Goal: Task Accomplishment & Management: Manage account settings

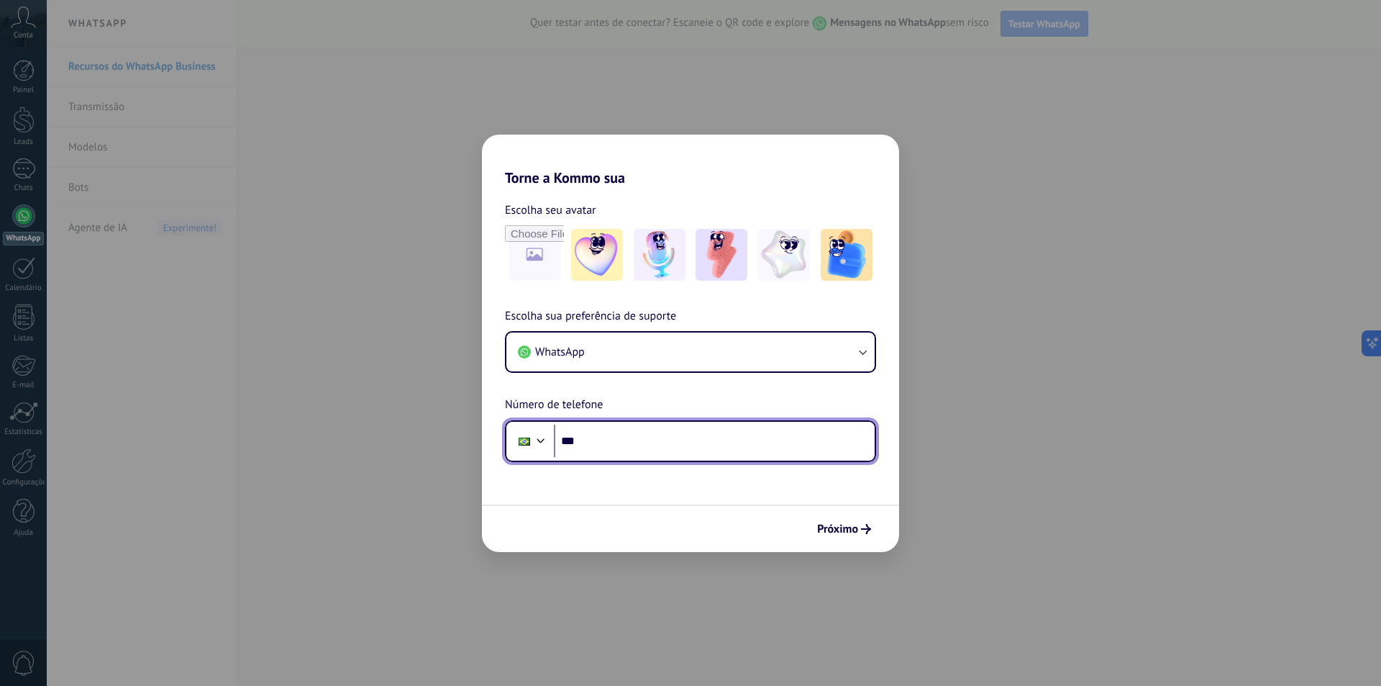
click at [603, 441] on input "***" at bounding box center [714, 440] width 321 height 33
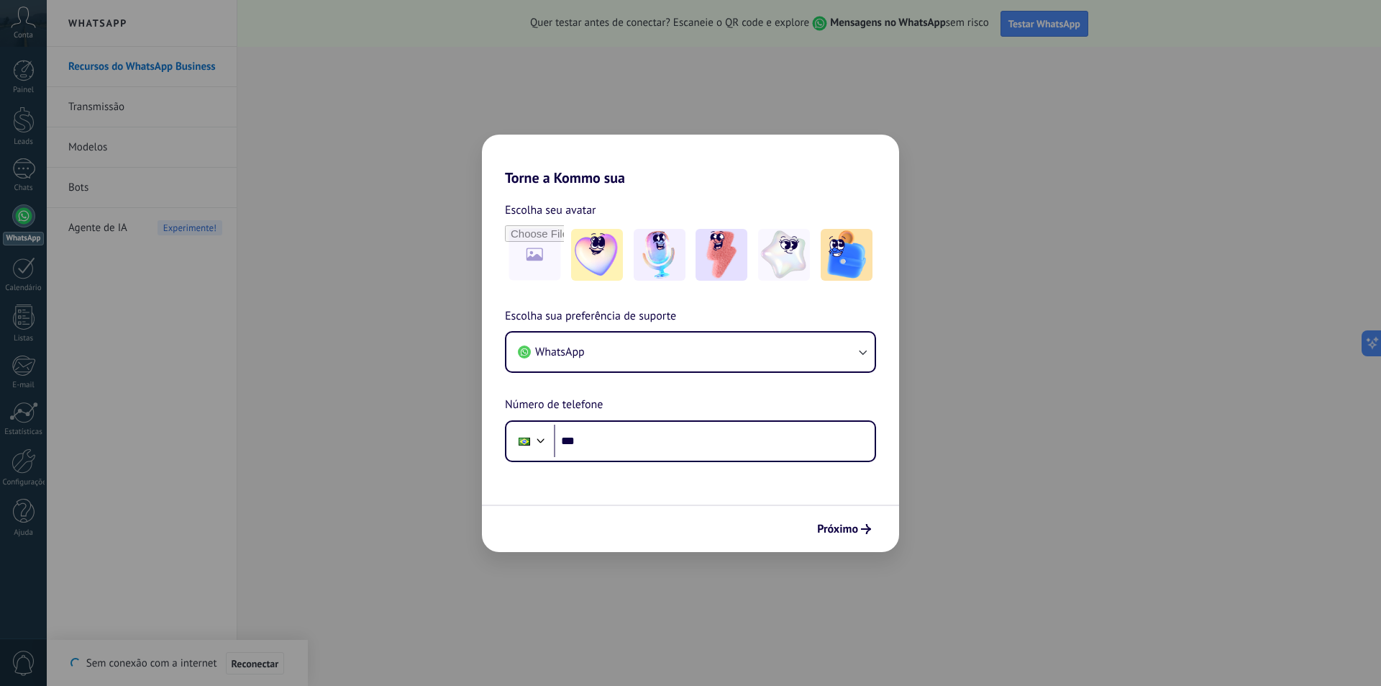
click at [968, 488] on div "Torne a Kommo sua Escolha seu avatar Escolha sua preferência de suporte WhatsAp…" at bounding box center [690, 343] width 1381 height 686
click at [678, 447] on input "***" at bounding box center [714, 440] width 321 height 33
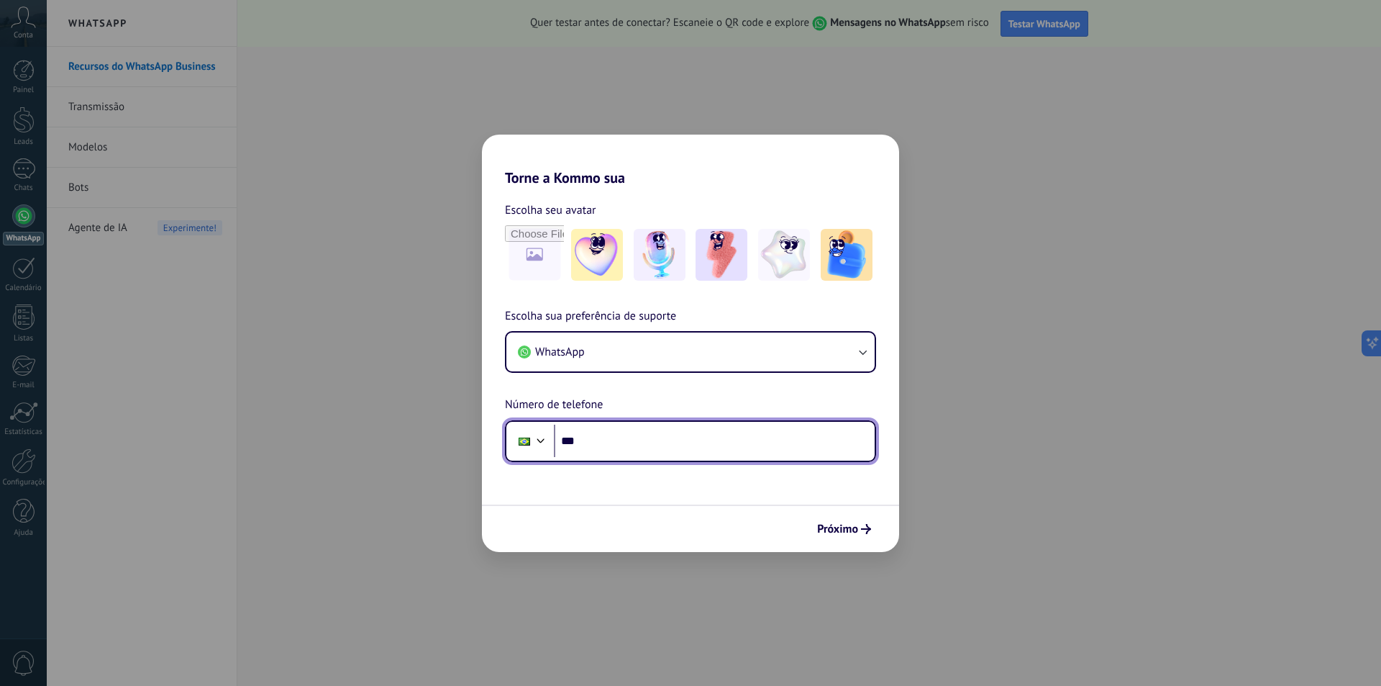
click at [641, 441] on input "***" at bounding box center [714, 440] width 321 height 33
paste input "*********"
drag, startPoint x: 656, startPoint y: 445, endPoint x: 584, endPoint y: 441, distance: 72.0
click at [584, 441] on input "**********" at bounding box center [714, 440] width 321 height 33
click at [617, 440] on input "********" at bounding box center [714, 440] width 321 height 33
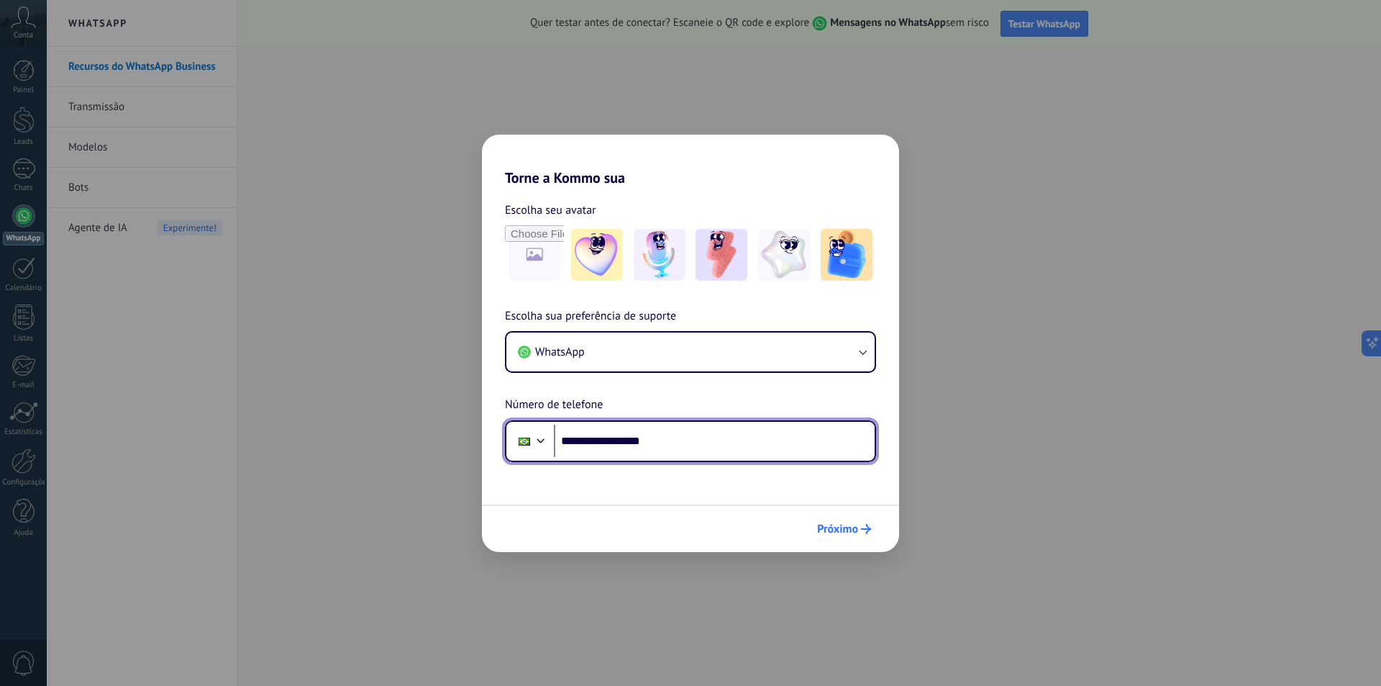
type input "**********"
click at [845, 534] on span "Próximo" at bounding box center [837, 529] width 41 height 10
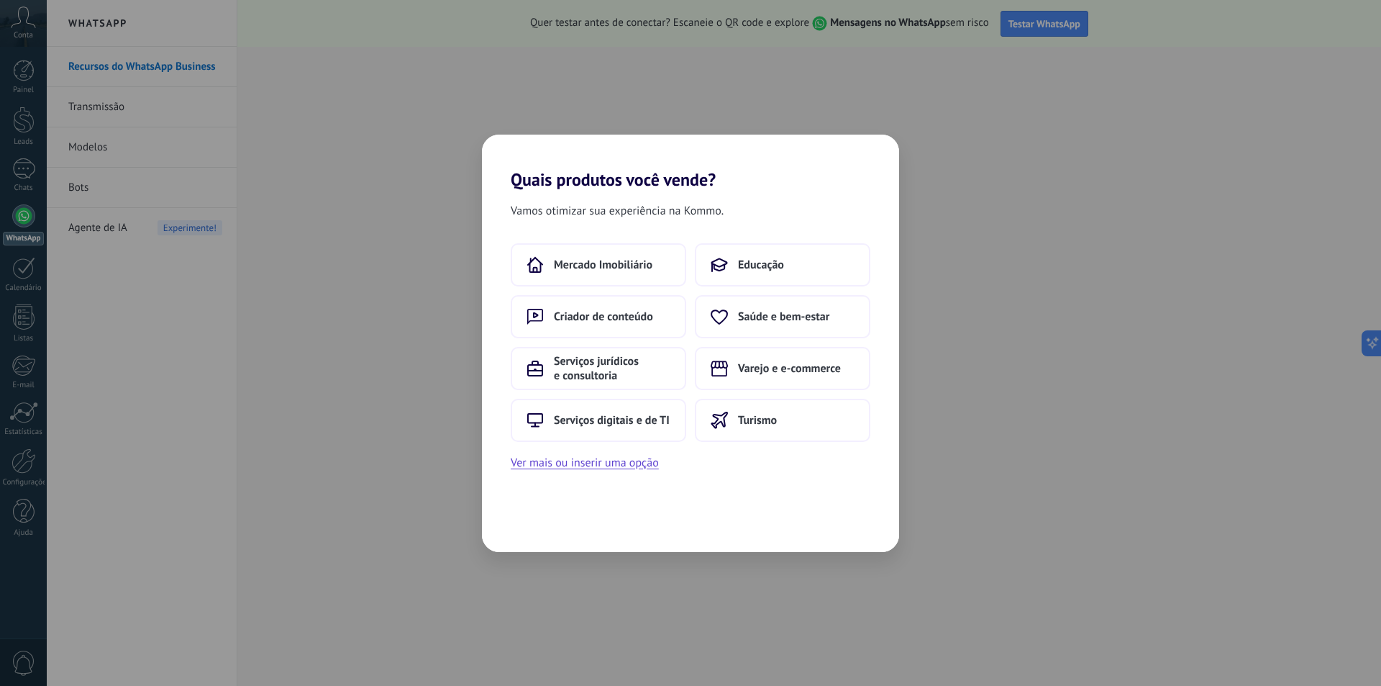
click at [1127, 266] on div "Quais produtos você vende? Vamos otimizar sua experiência na Kommo. Mercado Imo…" at bounding box center [690, 343] width 1381 height 686
click at [623, 414] on span "Serviços digitais e de TI" at bounding box center [612, 420] width 116 height 14
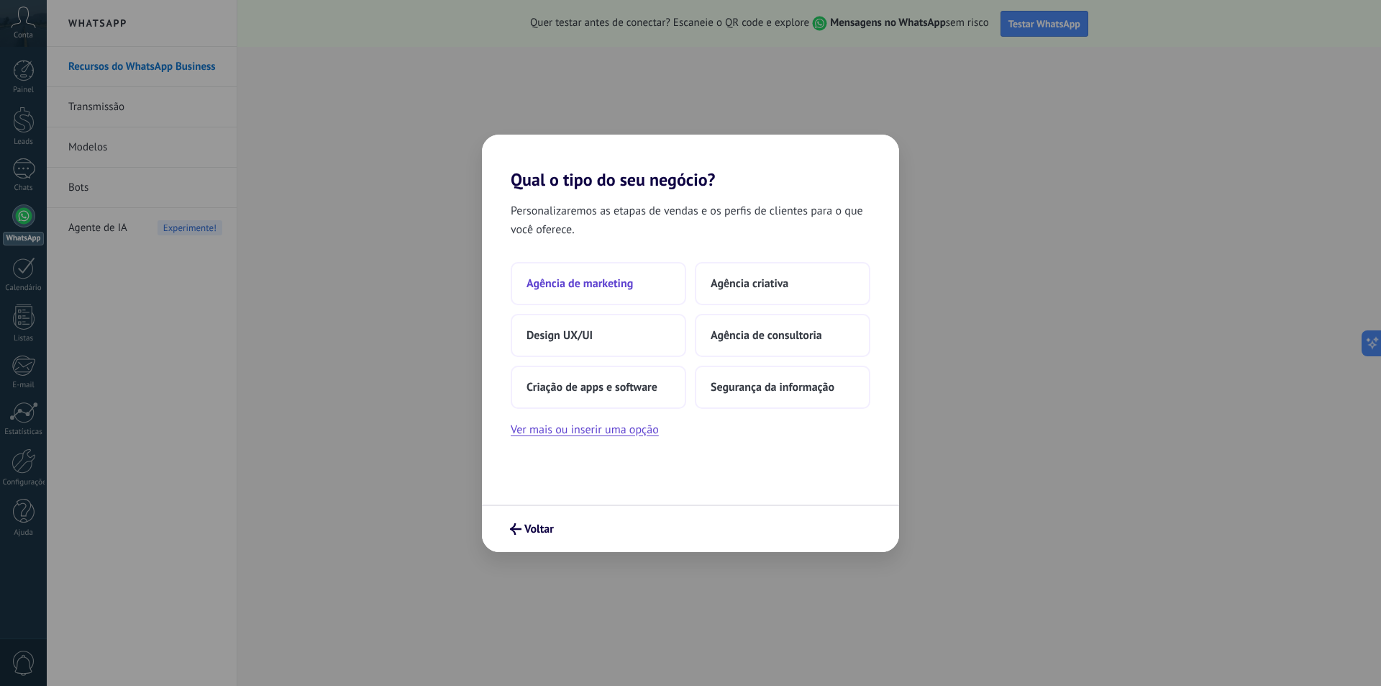
click at [635, 286] on button "Agência de marketing" at bounding box center [599, 283] width 176 height 43
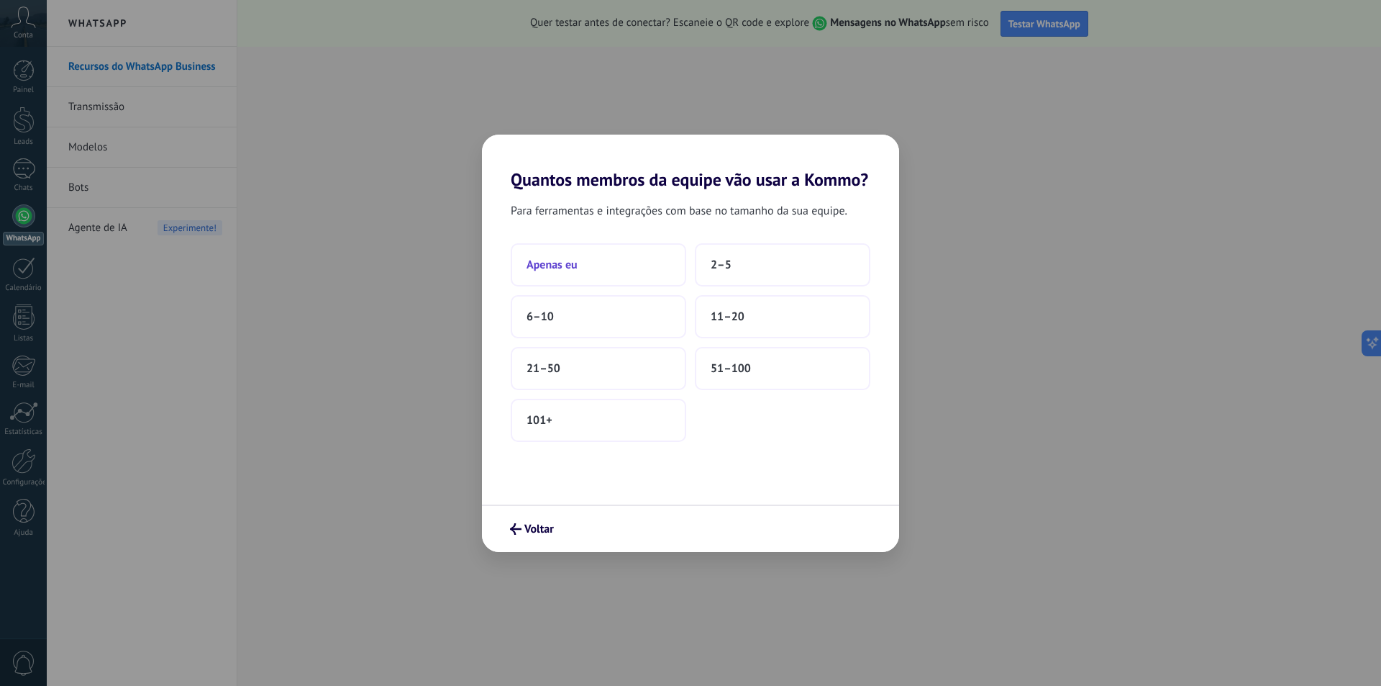
click at [642, 265] on button "Apenas eu" at bounding box center [599, 264] width 176 height 43
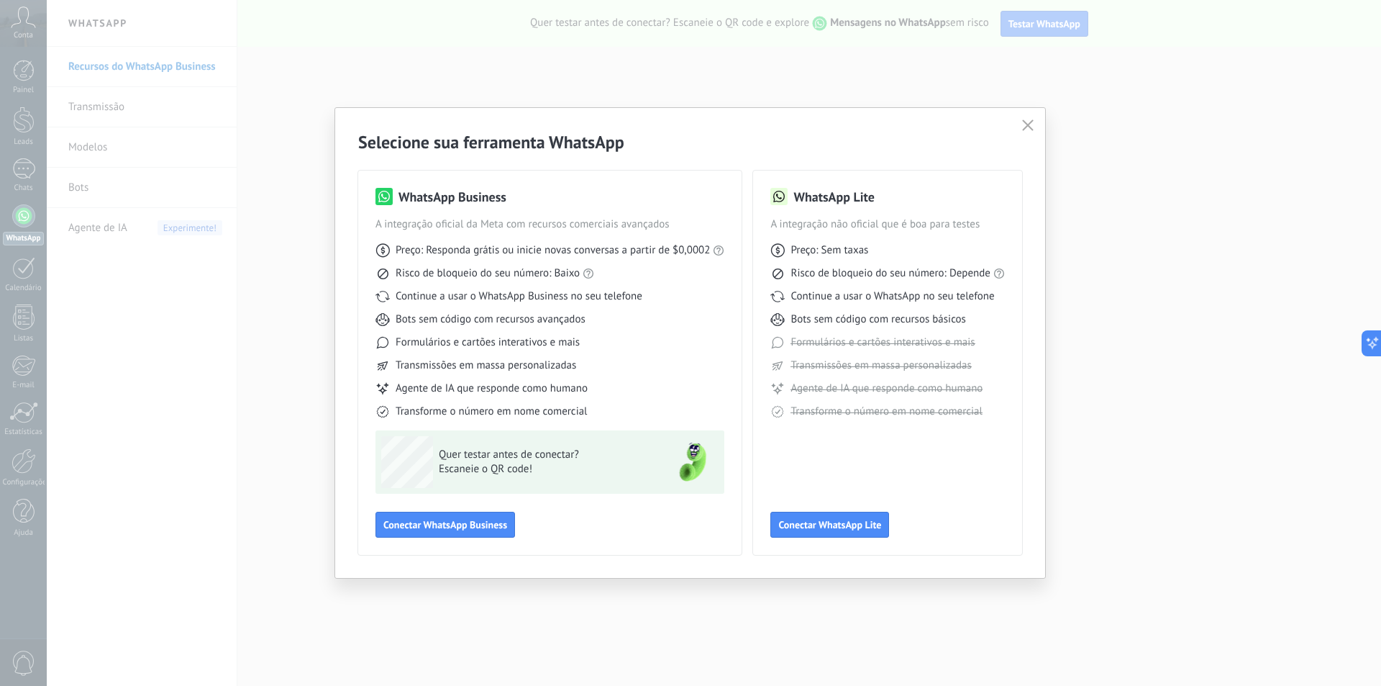
click at [1024, 124] on icon "button" at bounding box center [1028, 125] width 12 height 12
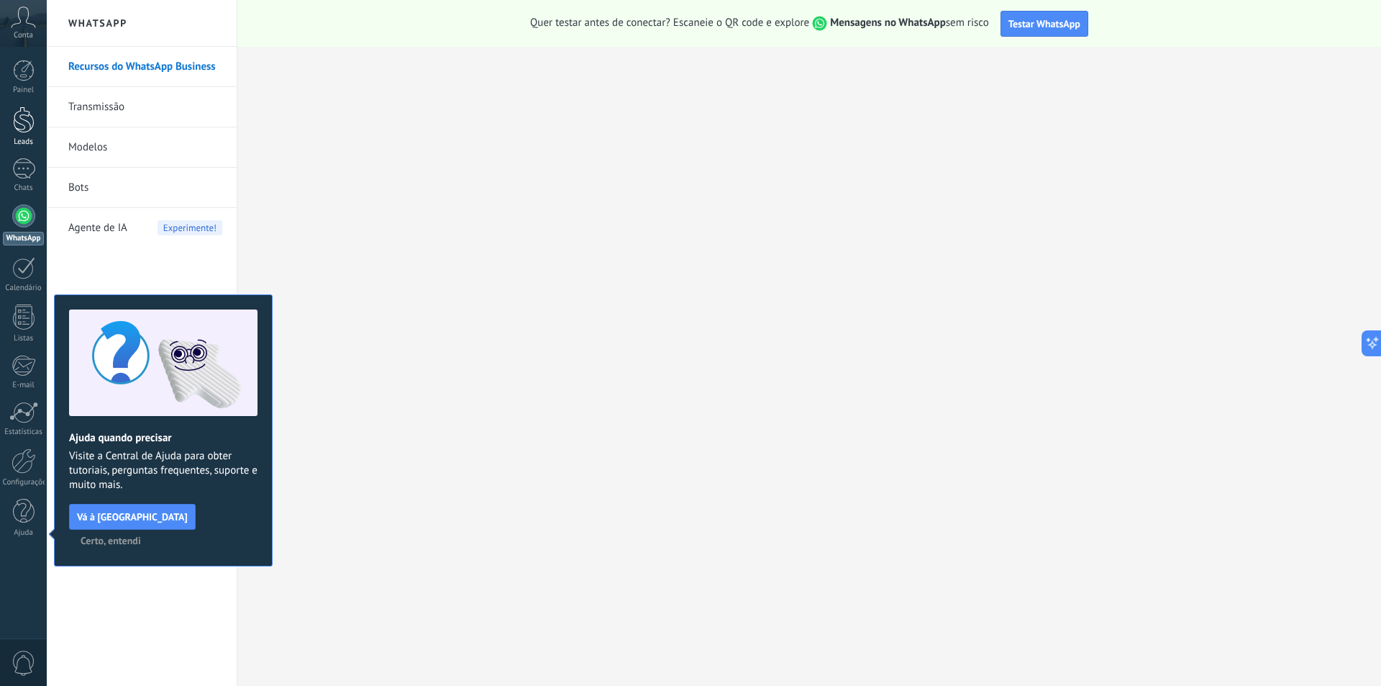
click at [17, 142] on div "Leads" at bounding box center [24, 141] width 42 height 9
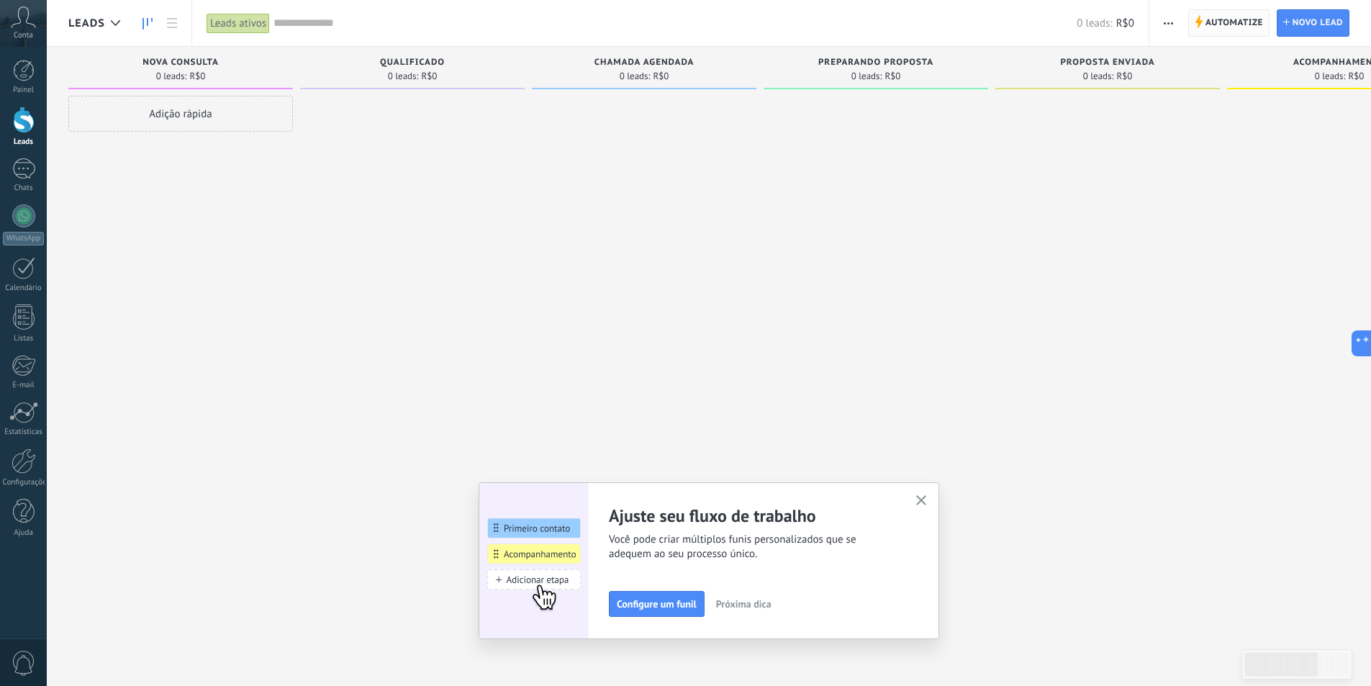
click at [1255, 17] on span "Automatize" at bounding box center [1234, 23] width 58 height 26
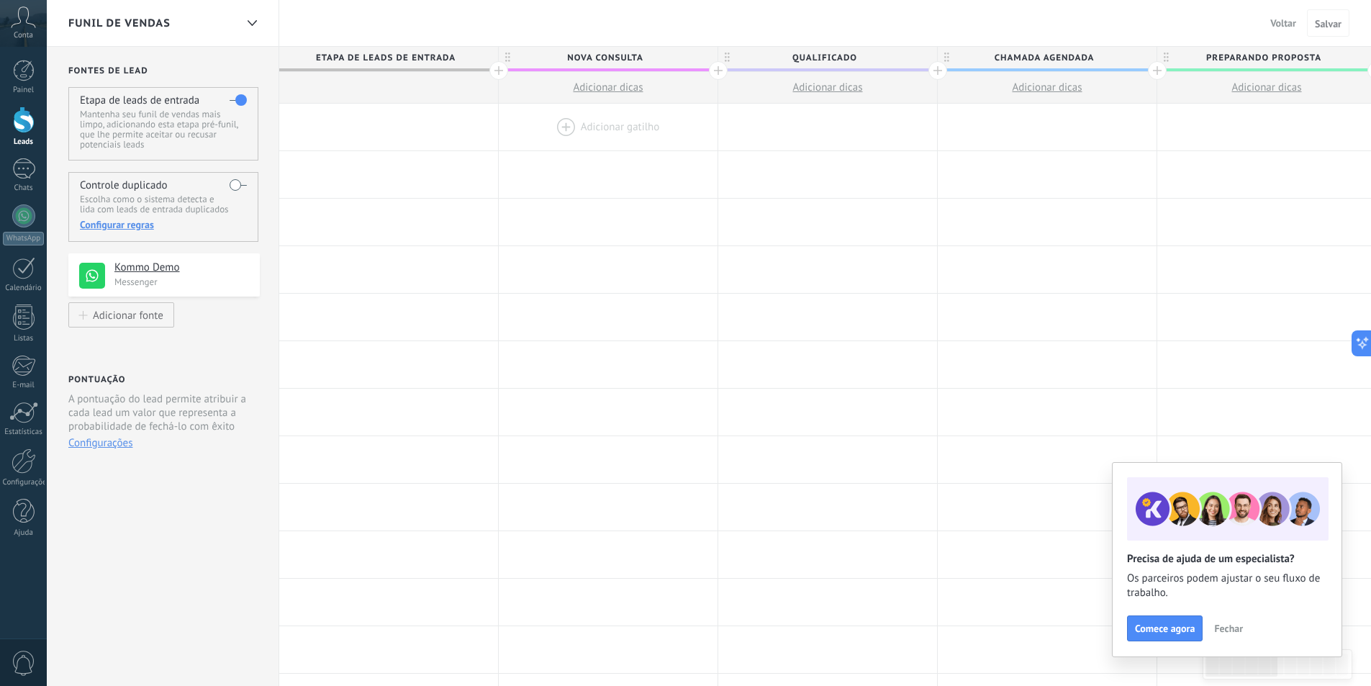
click at [598, 124] on div at bounding box center [608, 127] width 219 height 47
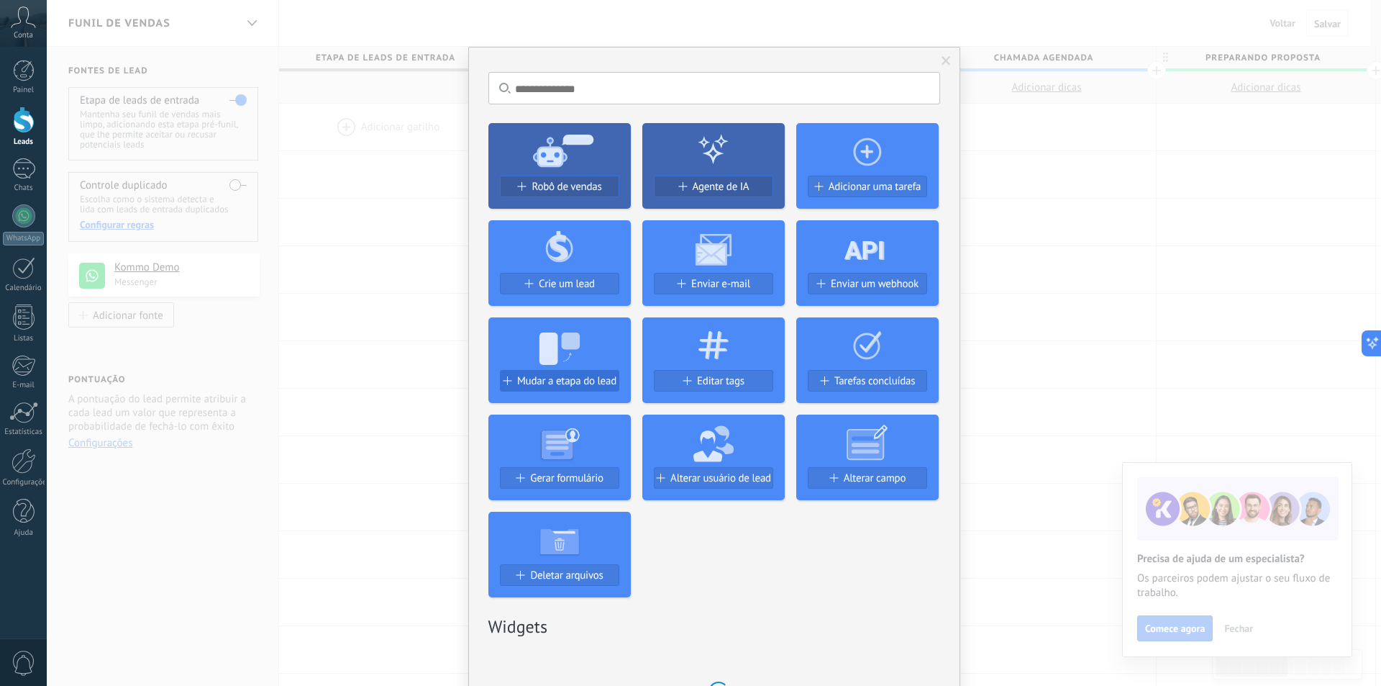
click at [565, 388] on button "Mudar a etapa do lead" at bounding box center [559, 381] width 119 height 22
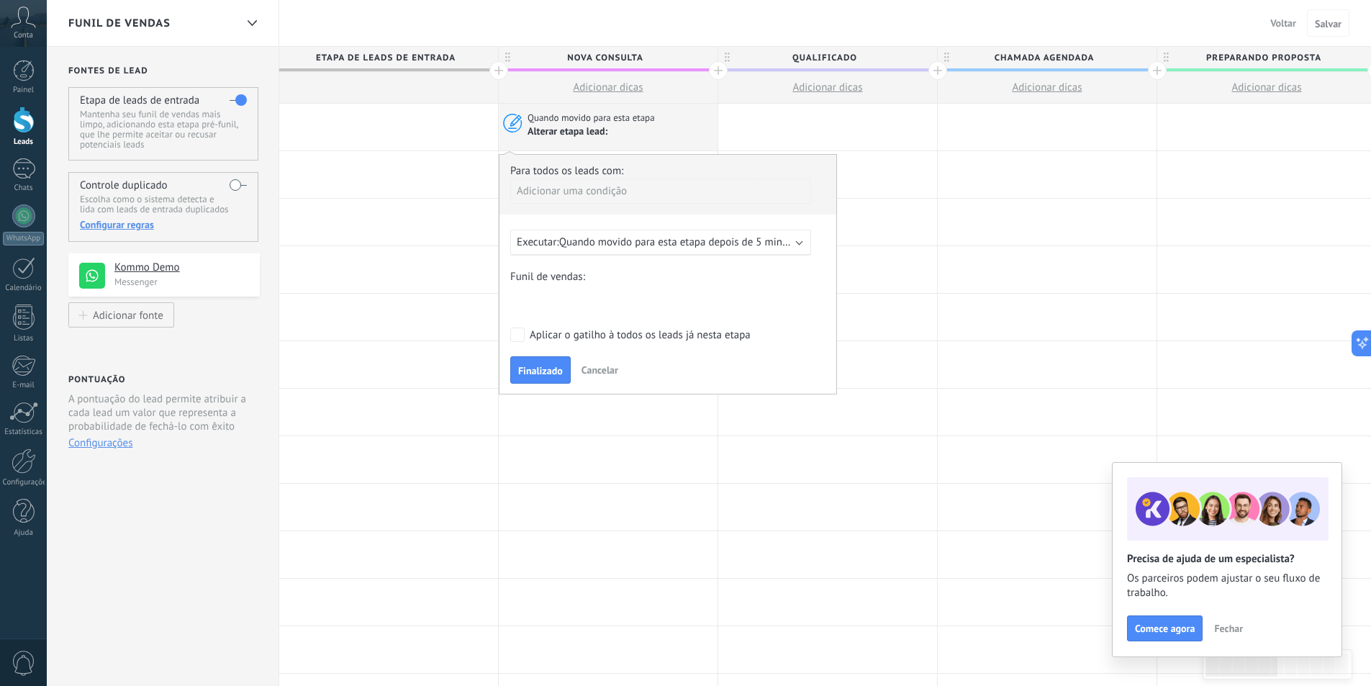
click at [654, 243] on span "Quando movido para esta etapa depois de 5 minutos" at bounding box center [680, 242] width 243 height 14
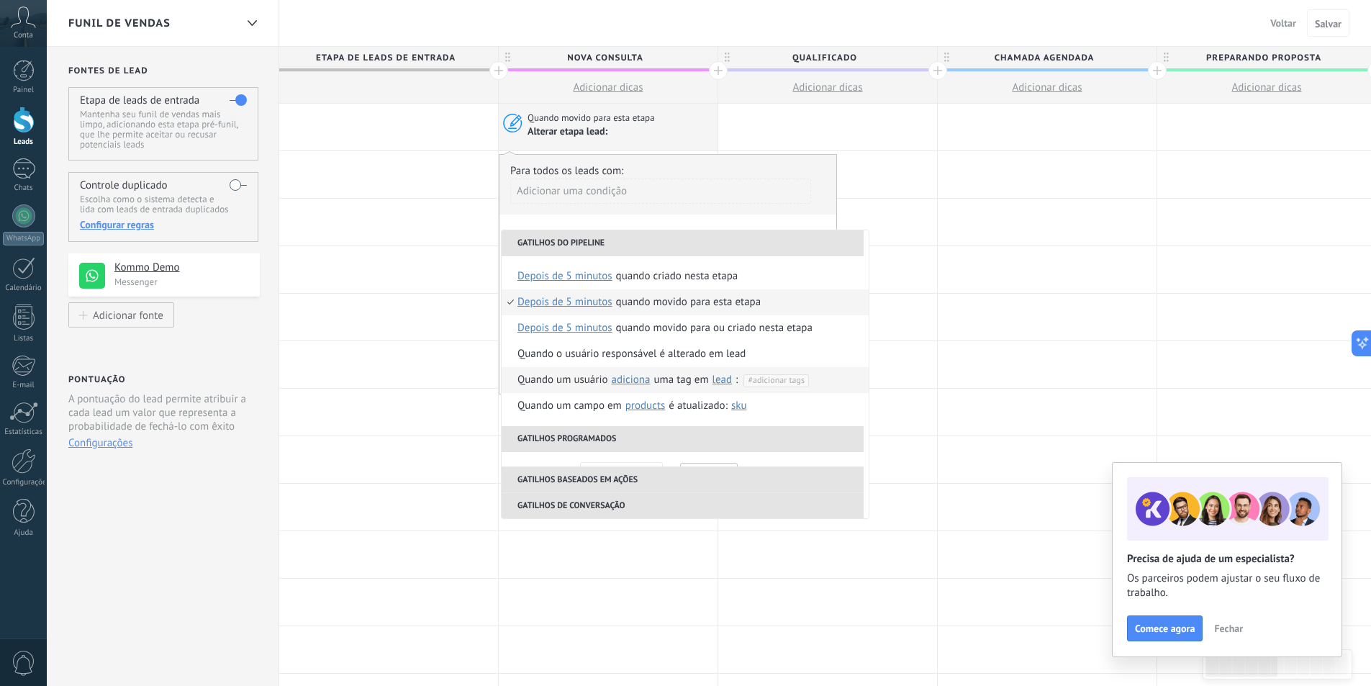
click at [756, 381] on span "#adicionar tags" at bounding box center [775, 380] width 57 height 11
click at [24, 471] on div at bounding box center [24, 460] width 24 height 25
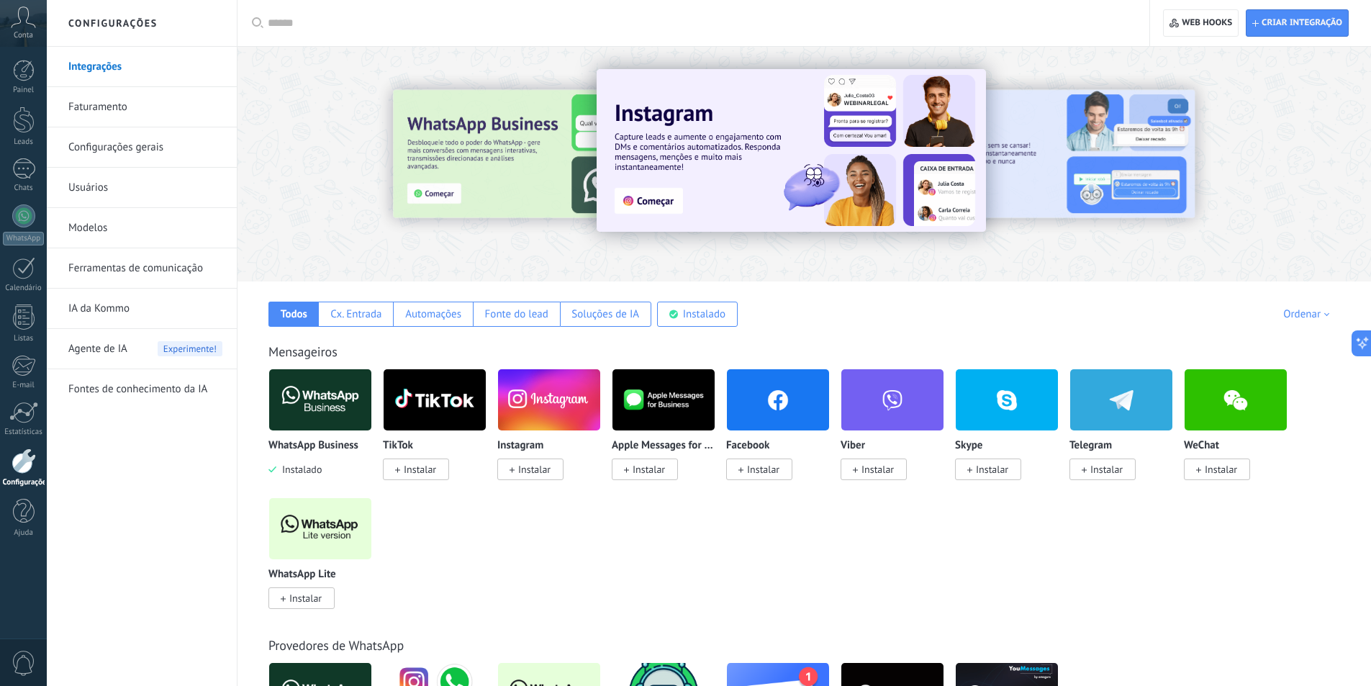
click at [19, 663] on span "0" at bounding box center [24, 662] width 24 height 25
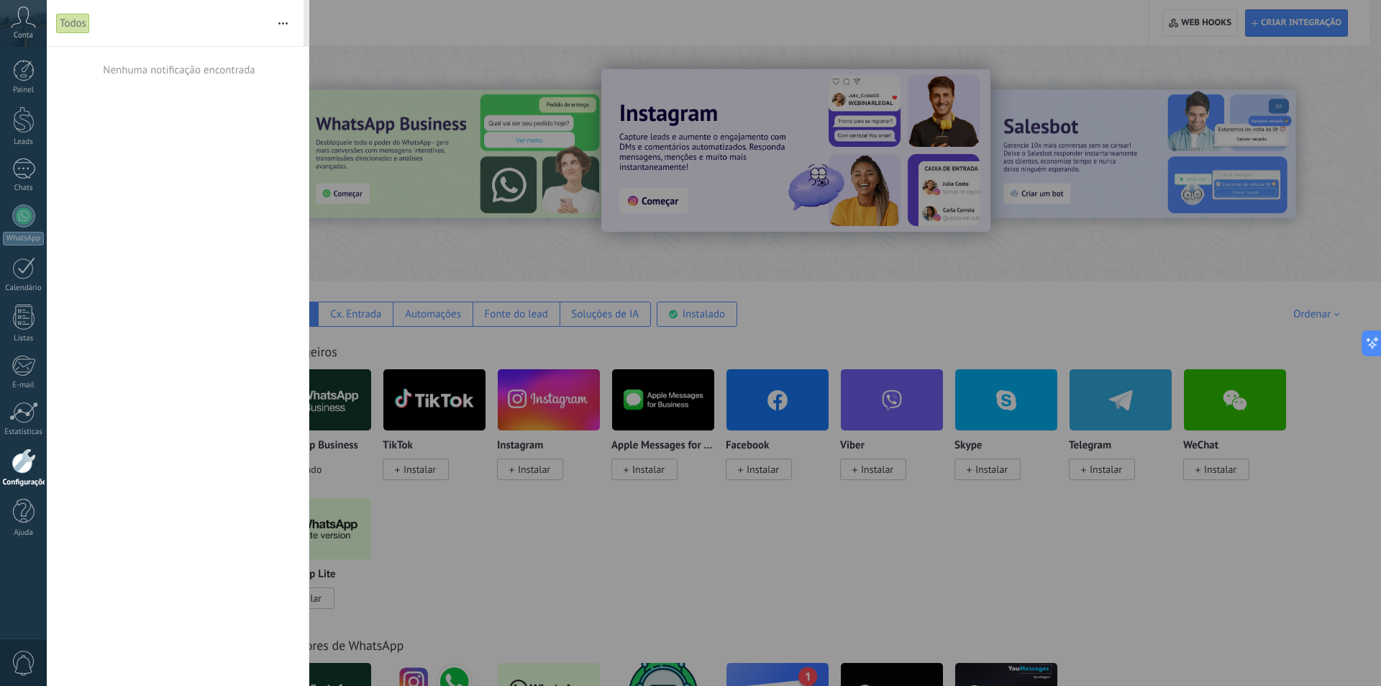
click at [14, 37] on span "Conta" at bounding box center [23, 35] width 19 height 9
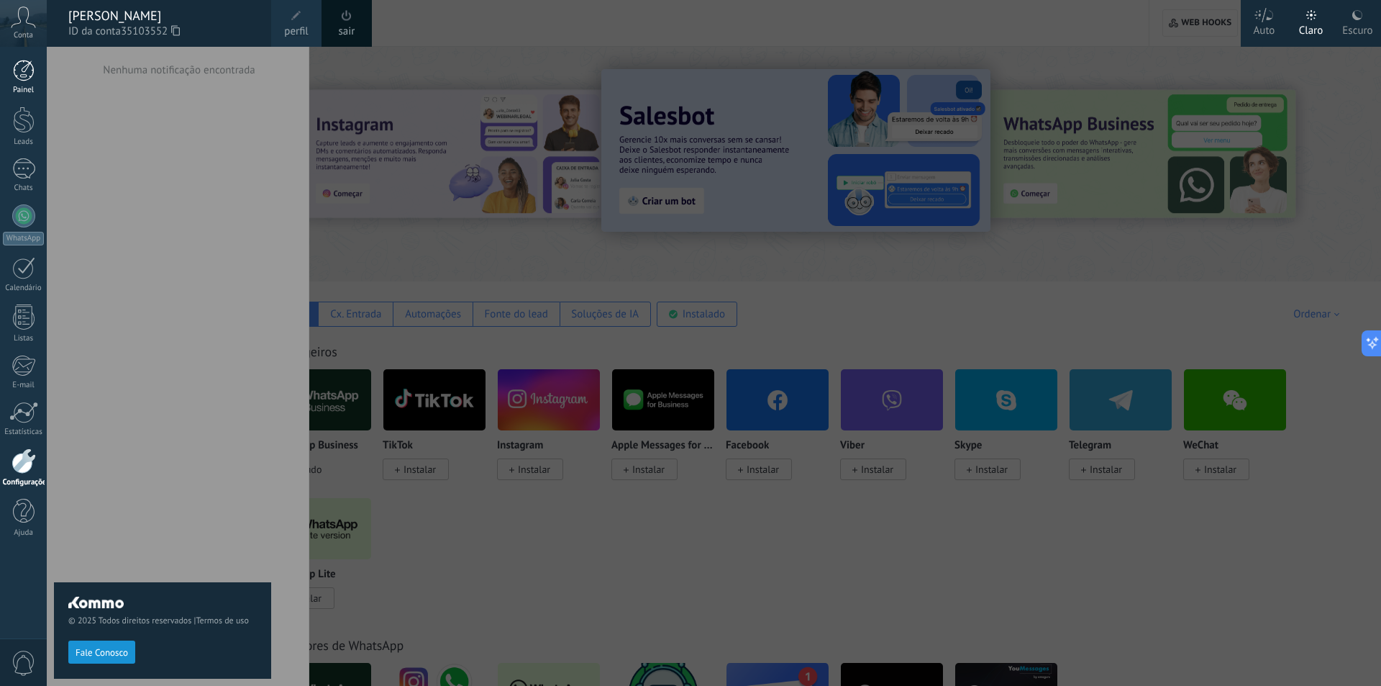
click at [22, 71] on div at bounding box center [24, 71] width 22 height 22
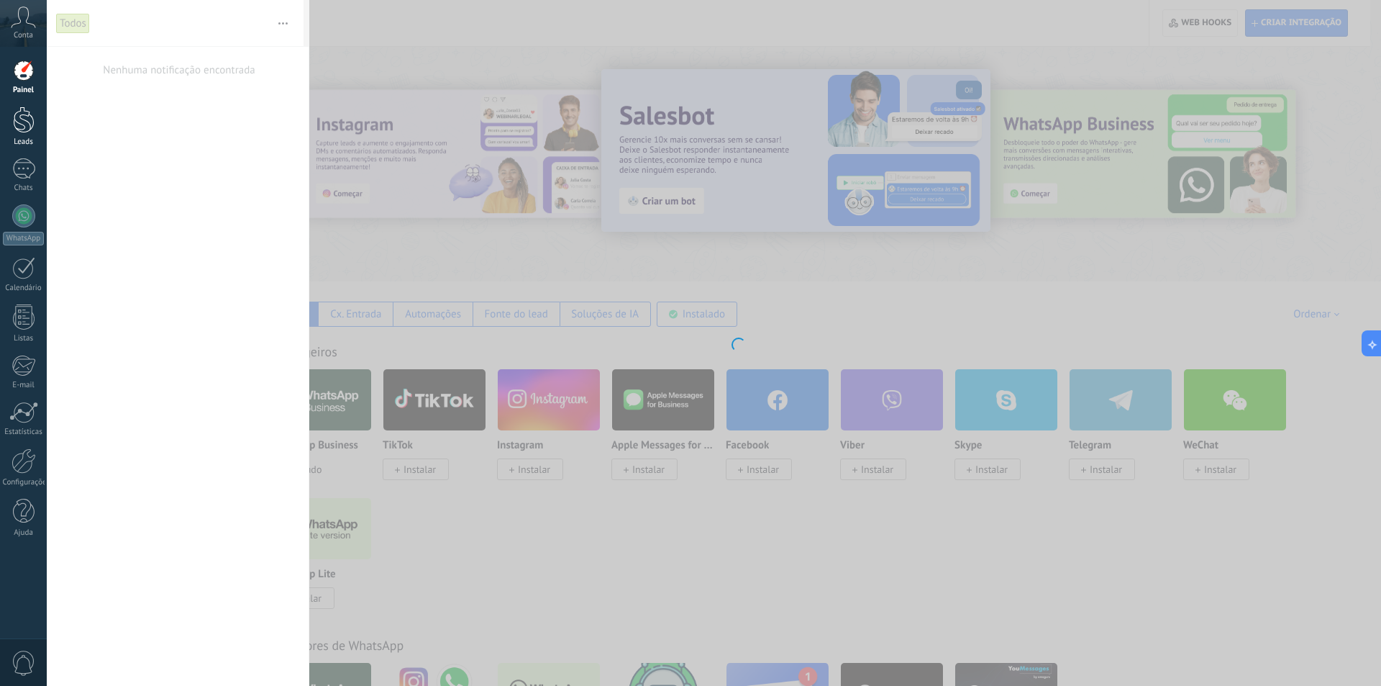
click at [20, 132] on div at bounding box center [24, 119] width 22 height 27
click at [409, 41] on body ".abccls-1,.abccls-2{fill-rule:evenodd}.abccls-2{fill:#fff} .abfcls-1{fill:none}…" at bounding box center [690, 343] width 1381 height 686
click at [29, 181] on link "Chats" at bounding box center [23, 175] width 47 height 35
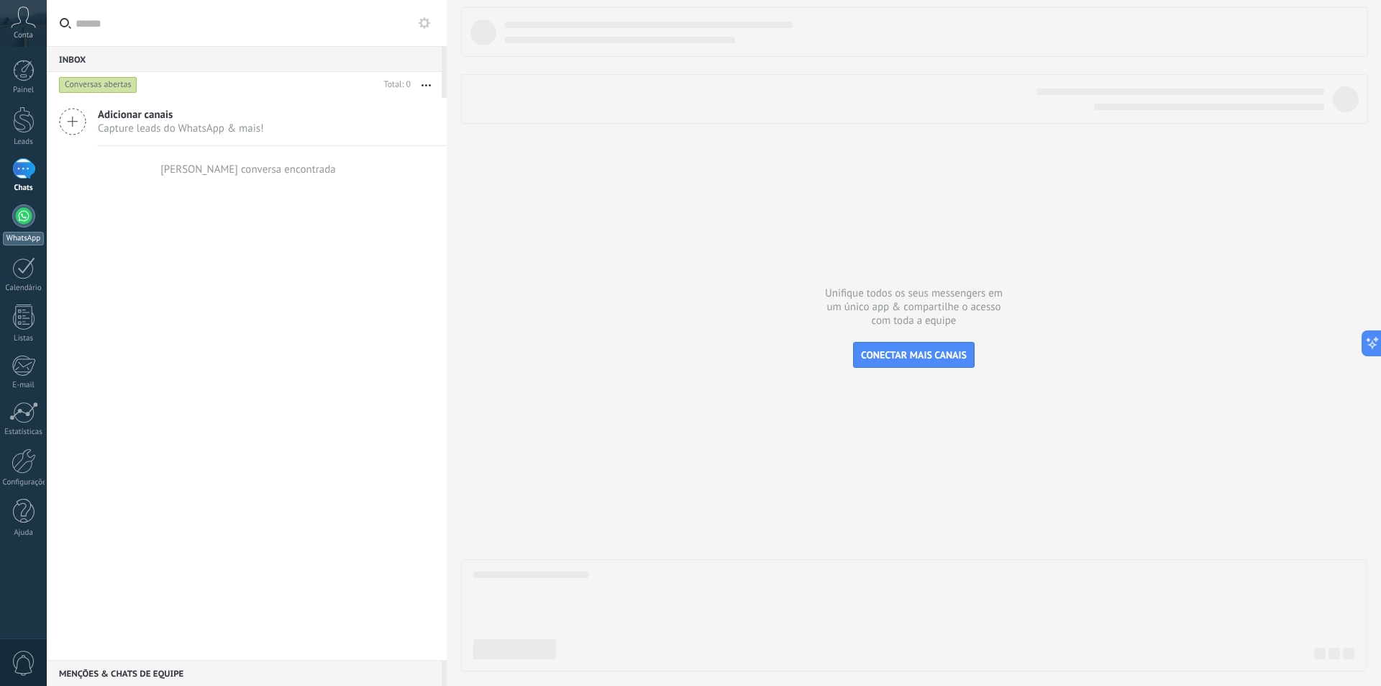
click at [20, 222] on div at bounding box center [23, 215] width 23 height 23
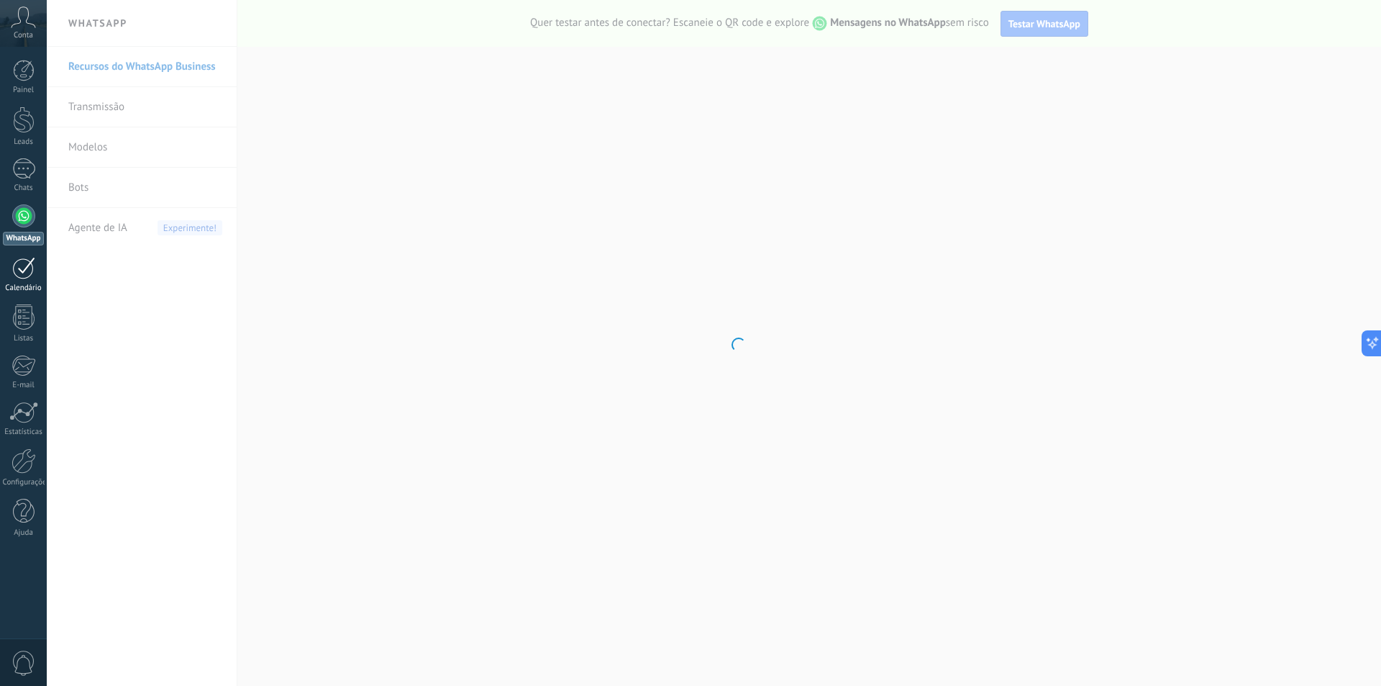
click at [29, 272] on div at bounding box center [23, 268] width 23 height 22
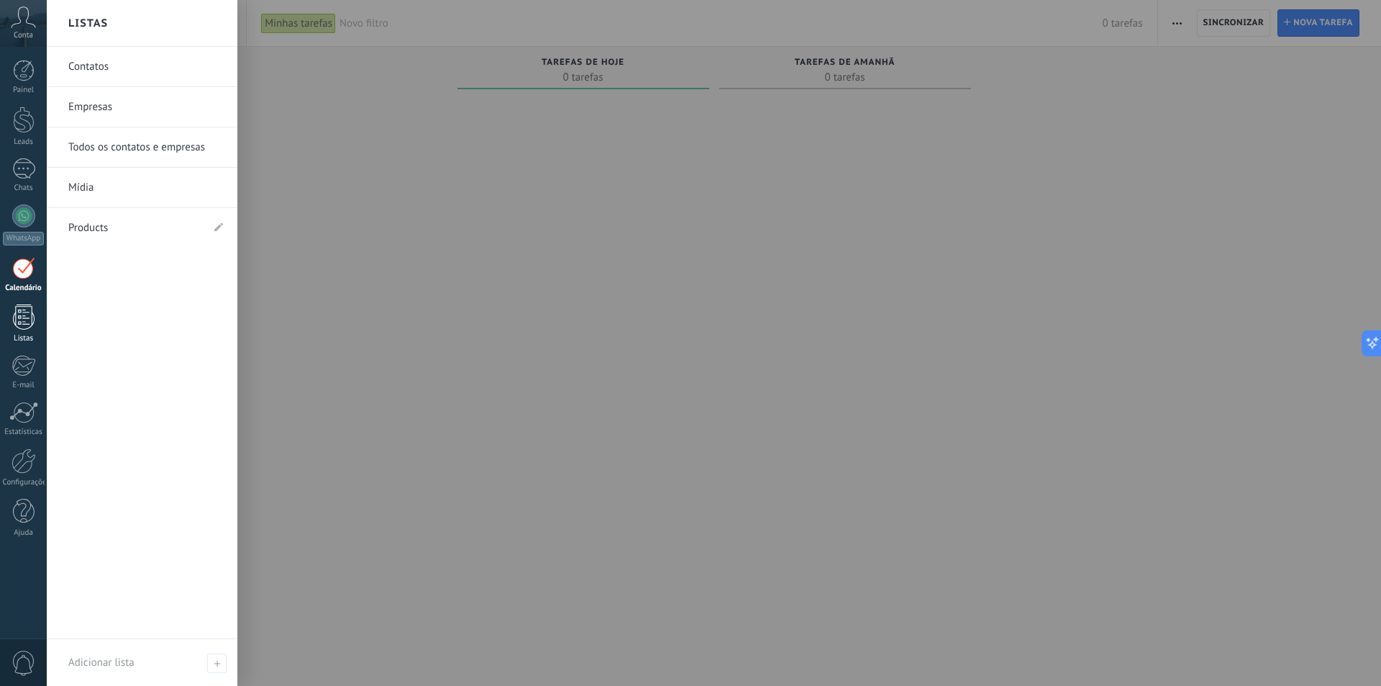
click at [32, 316] on div at bounding box center [24, 316] width 22 height 25
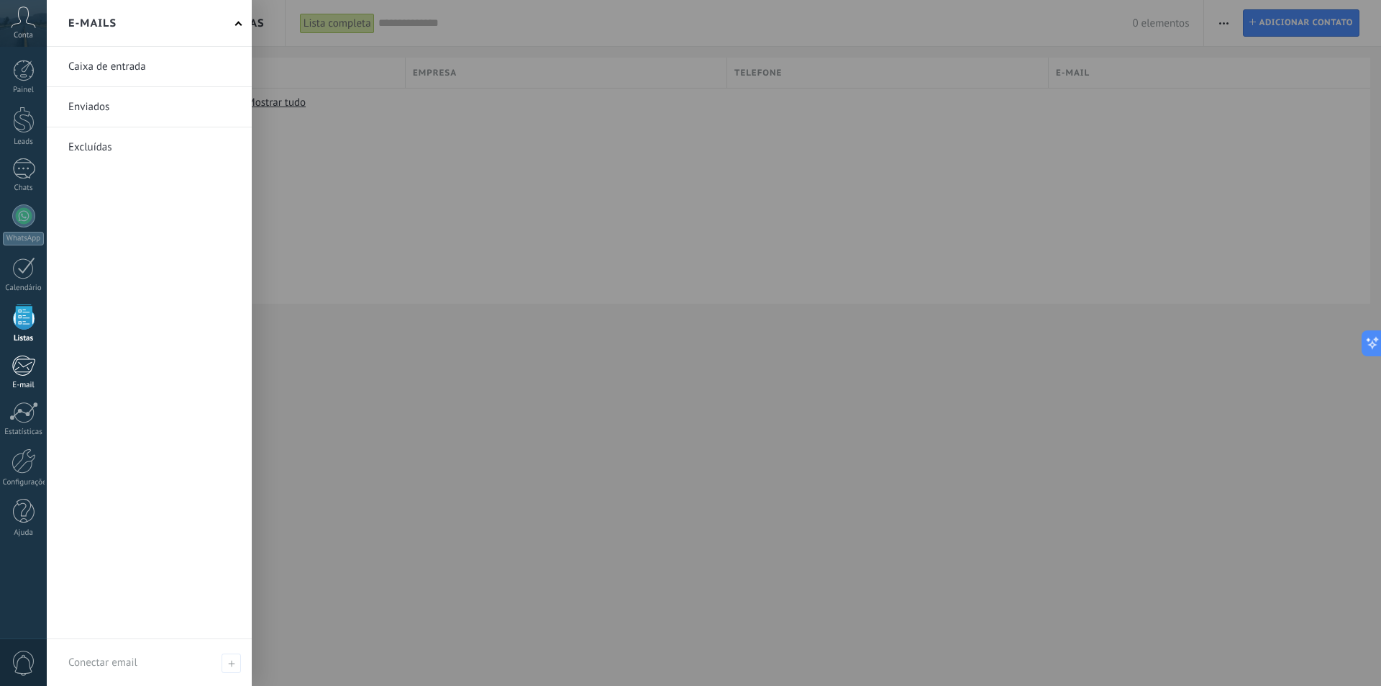
click at [22, 372] on div at bounding box center [24, 366] width 24 height 22
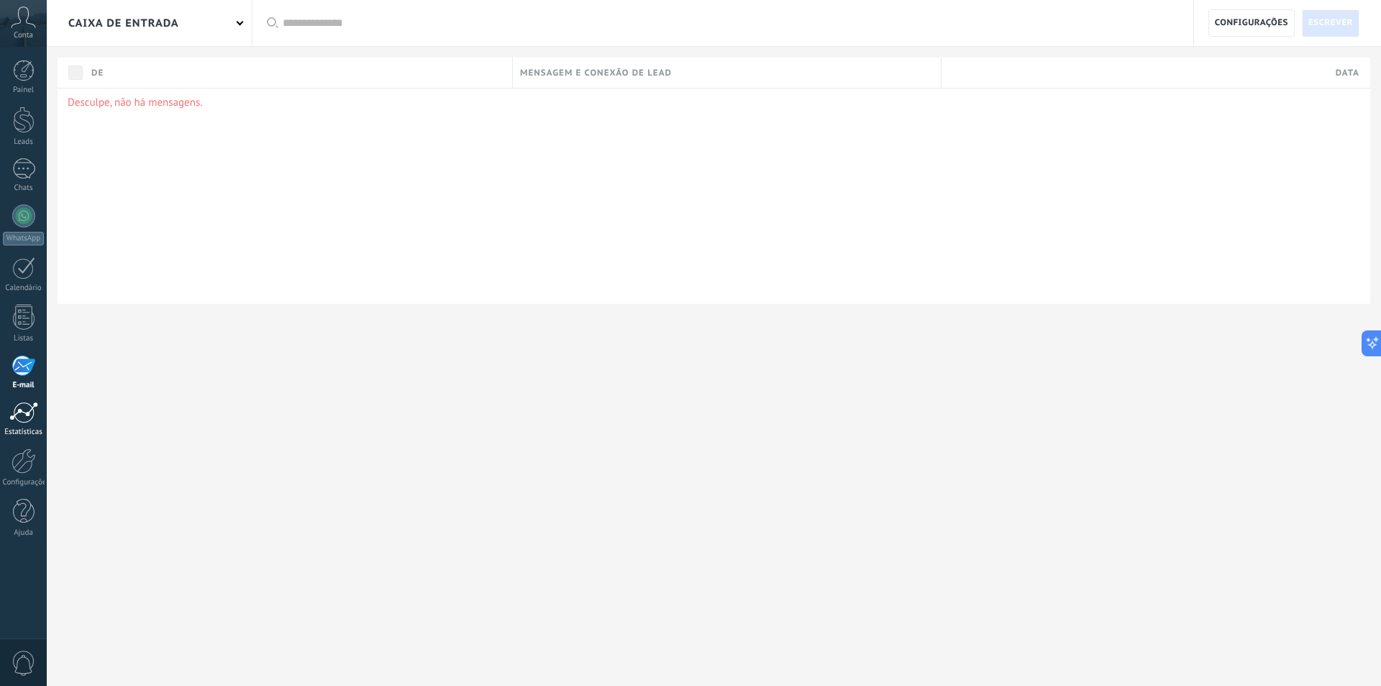
click at [29, 417] on div at bounding box center [23, 412] width 29 height 22
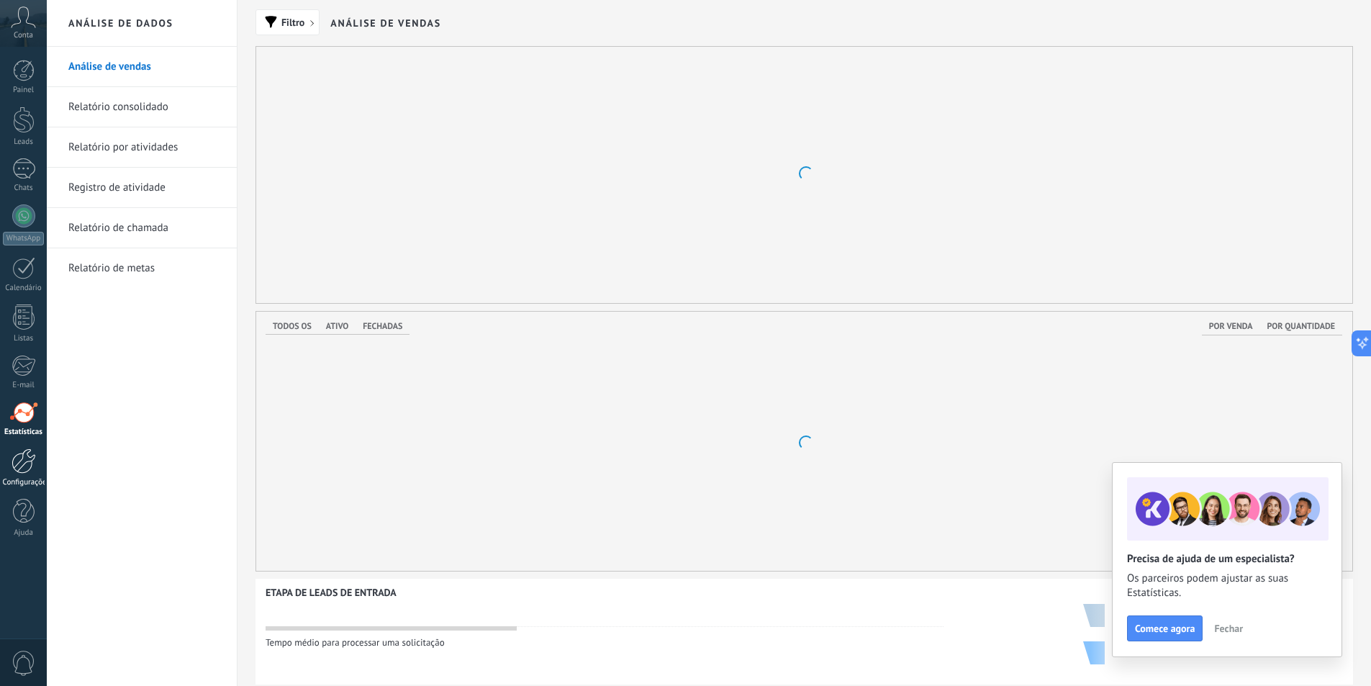
click at [30, 466] on div at bounding box center [24, 460] width 24 height 25
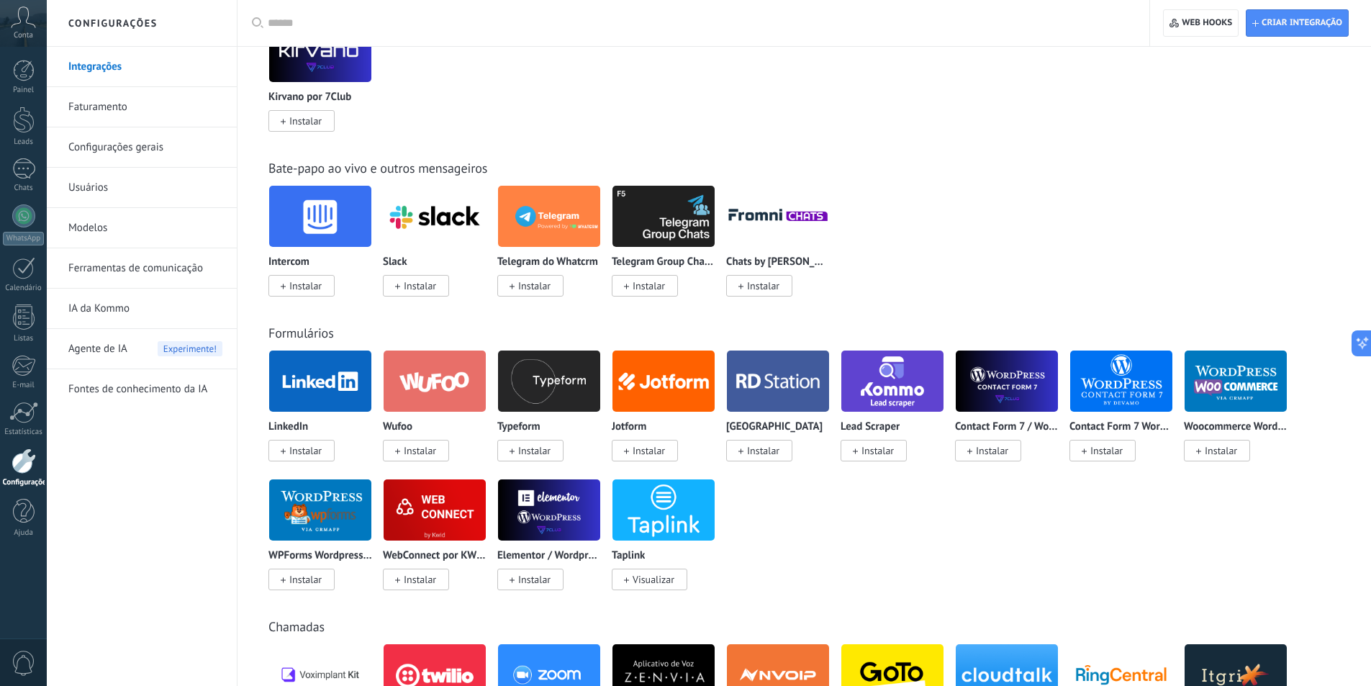
scroll to position [576, 0]
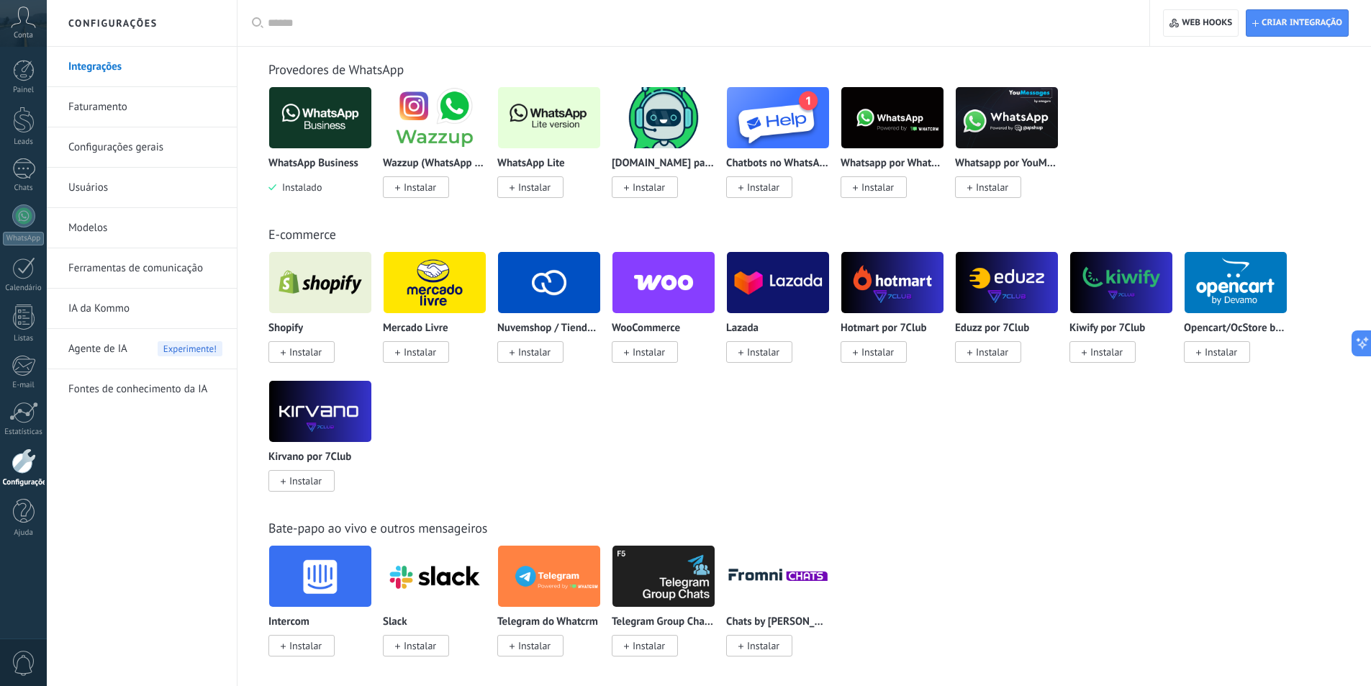
click at [128, 147] on link "Configurações gerais" at bounding box center [145, 147] width 154 height 40
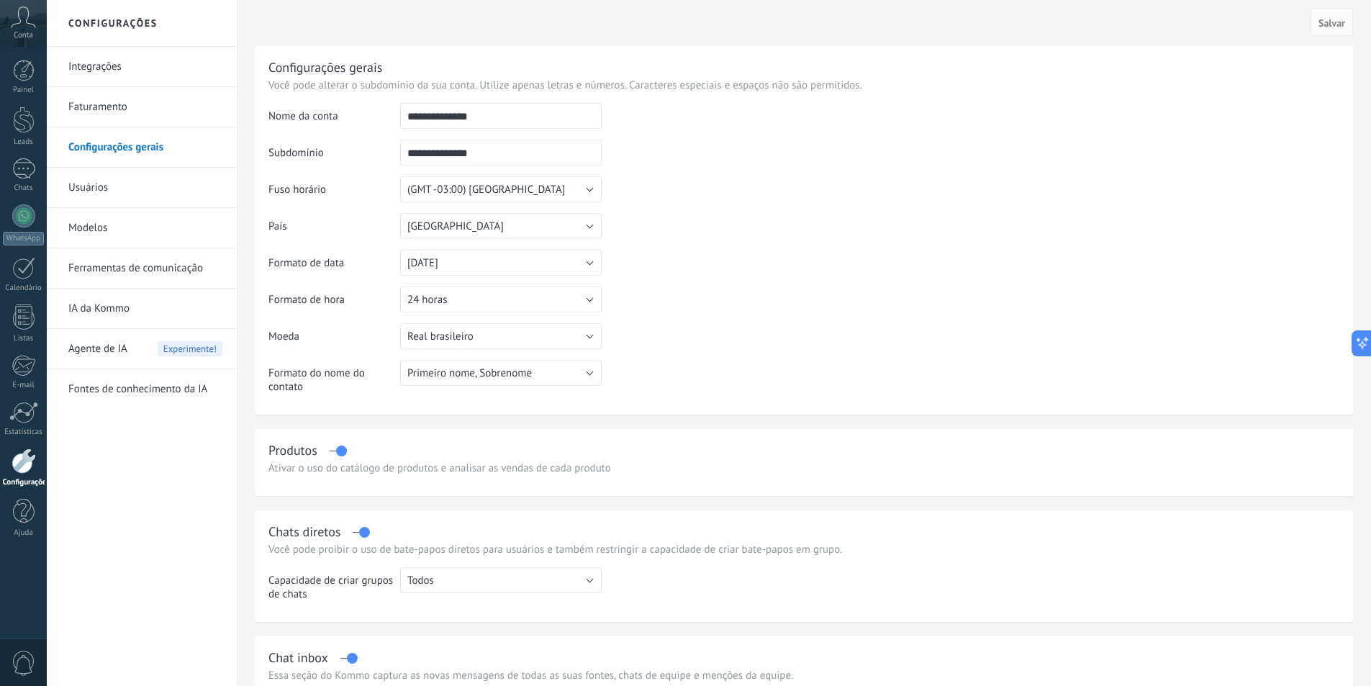
drag, startPoint x: 128, startPoint y: 147, endPoint x: 96, endPoint y: 146, distance: 31.7
click at [96, 146] on link "Configurações gerais" at bounding box center [145, 147] width 154 height 40
click at [124, 106] on link "Faturamento" at bounding box center [145, 107] width 154 height 40
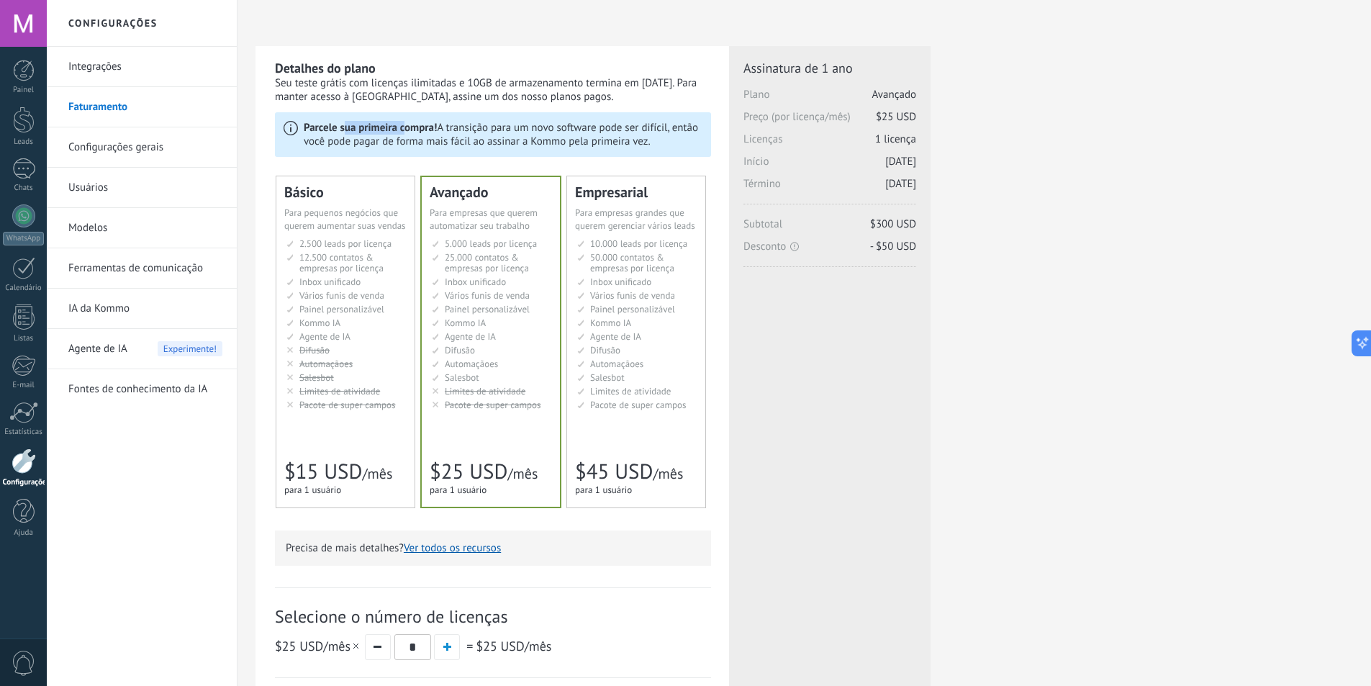
drag, startPoint x: 346, startPoint y: 134, endPoint x: 425, endPoint y: 132, distance: 79.2
click at [410, 132] on b "Parcele sua primeira compra!" at bounding box center [370, 128] width 133 height 14
drag, startPoint x: 455, startPoint y: 132, endPoint x: 465, endPoint y: 129, distance: 11.2
click at [463, 131] on p "Parcele sua primeira compra! A transição para um novo software pode ser difícil…" at bounding box center [503, 134] width 399 height 27
click at [345, 91] on div "Seu teste grátis com licenças ilimitadas e 10GB de armazenamento termina em [DA…" at bounding box center [493, 89] width 436 height 27
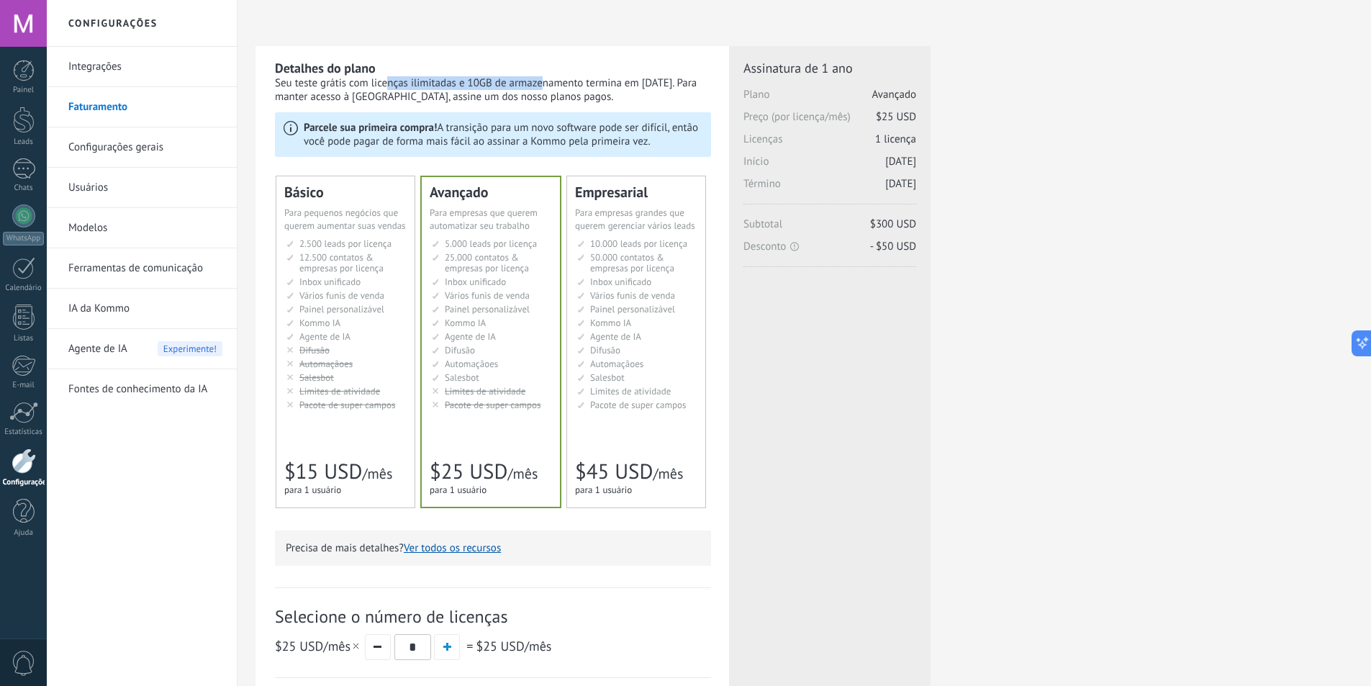
drag, startPoint x: 313, startPoint y: 82, endPoint x: 445, endPoint y: 78, distance: 131.7
click at [445, 78] on div "Seu teste grátis com licenças ilimitadas e 10GB de armazenamento termina em [DA…" at bounding box center [493, 89] width 436 height 27
drag, startPoint x: 471, startPoint y: 83, endPoint x: 499, endPoint y: 83, distance: 28.1
click at [490, 83] on div "Seu teste grátis com licenças ilimitadas e 10GB de armazenamento termina em [DA…" at bounding box center [493, 89] width 436 height 27
drag, startPoint x: 502, startPoint y: 83, endPoint x: 643, endPoint y: 78, distance: 141.1
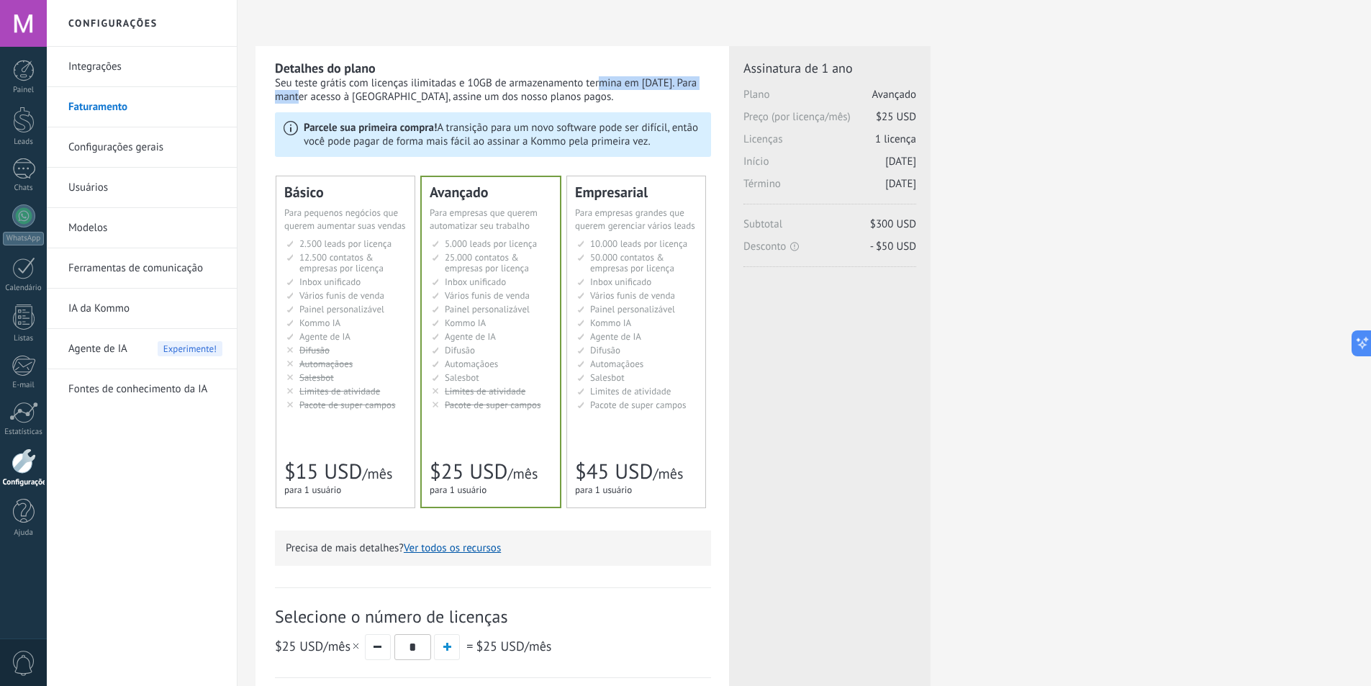
click at [636, 78] on div "Seu teste grátis com licenças ilimitadas e 10GB de armazenamento termina em [DA…" at bounding box center [493, 89] width 436 height 27
drag, startPoint x: 646, startPoint y: 78, endPoint x: 411, endPoint y: 96, distance: 235.9
click at [406, 96] on div "Seu teste grátis com licenças ilimitadas e 10GB de armazenamento termina em [DA…" at bounding box center [493, 89] width 436 height 27
drag, startPoint x: 442, startPoint y: 94, endPoint x: 470, endPoint y: 93, distance: 28.1
drag, startPoint x: 470, startPoint y: 93, endPoint x: 518, endPoint y: 93, distance: 48.2
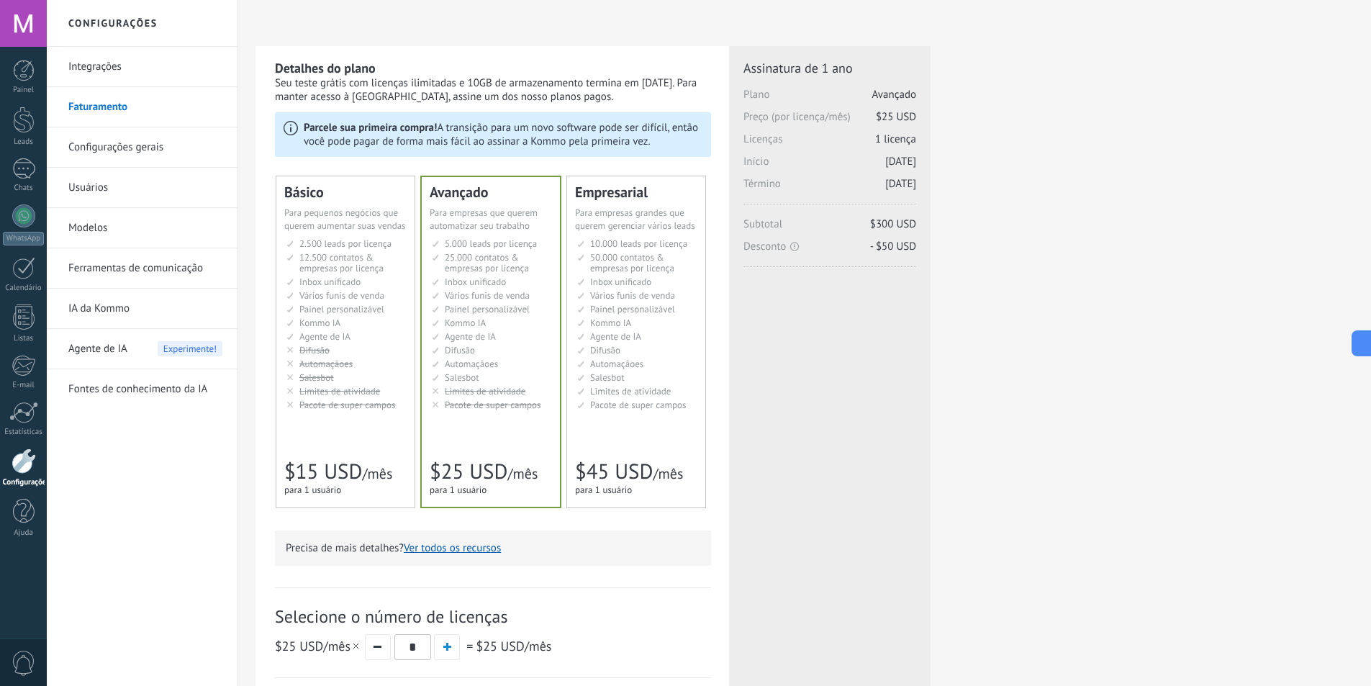
click at [518, 93] on div "Seu teste grátis com licenças ilimitadas e 10GB de armazenamento termina em [DA…" at bounding box center [493, 89] width 436 height 27
drag, startPoint x: 509, startPoint y: 86, endPoint x: 691, endPoint y: 81, distance: 182.8
click at [691, 81] on div "Seu teste grátis com licenças ilimitadas e 10GB de armazenamento termina em [DA…" at bounding box center [493, 89] width 436 height 27
click at [662, 81] on div "Seu teste grátis com licenças ilimitadas e 10GB de armazenamento termina em [DA…" at bounding box center [493, 89] width 436 height 27
drag, startPoint x: 639, startPoint y: 83, endPoint x: 704, endPoint y: 79, distance: 64.8
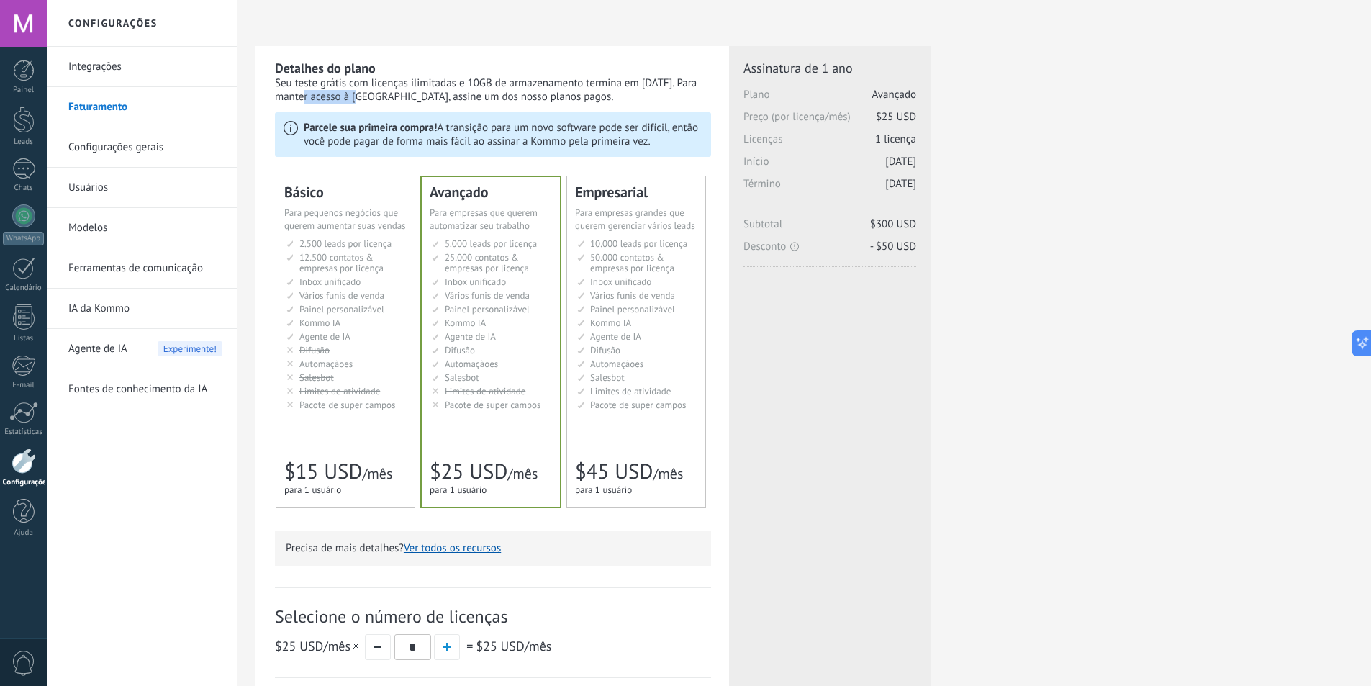
click at [704, 79] on div "Seu teste grátis com licenças ilimitadas e 10GB de armazenamento termina em [DA…" at bounding box center [493, 89] width 436 height 27
click at [31, 176] on div at bounding box center [23, 168] width 23 height 21
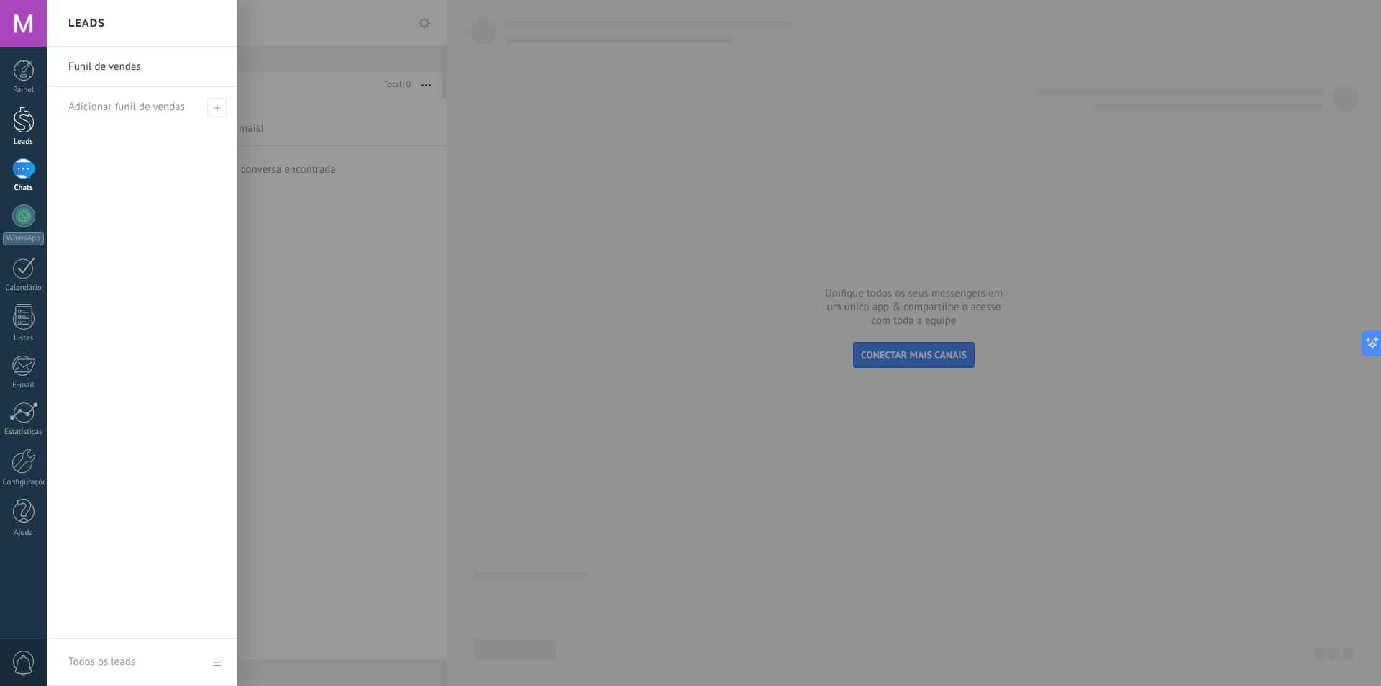
click at [17, 137] on link "Leads" at bounding box center [23, 126] width 47 height 40
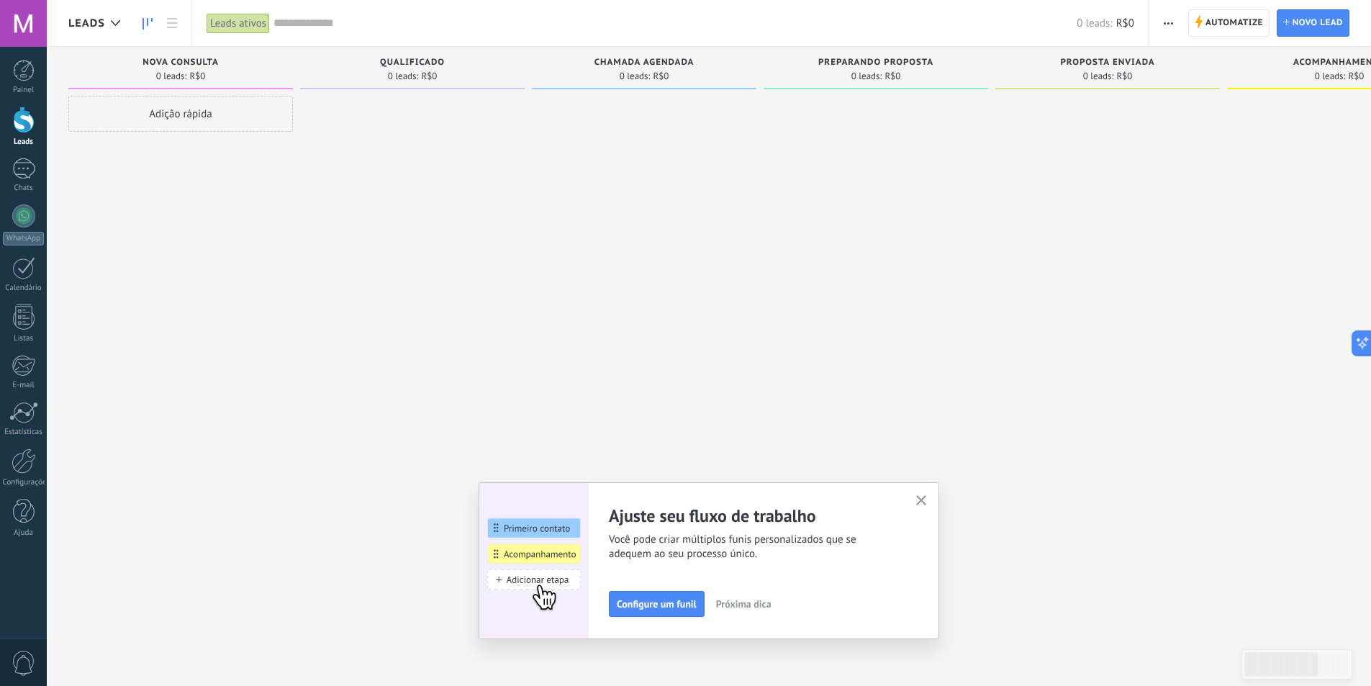
click at [922, 498] on icon "button" at bounding box center [921, 500] width 11 height 11
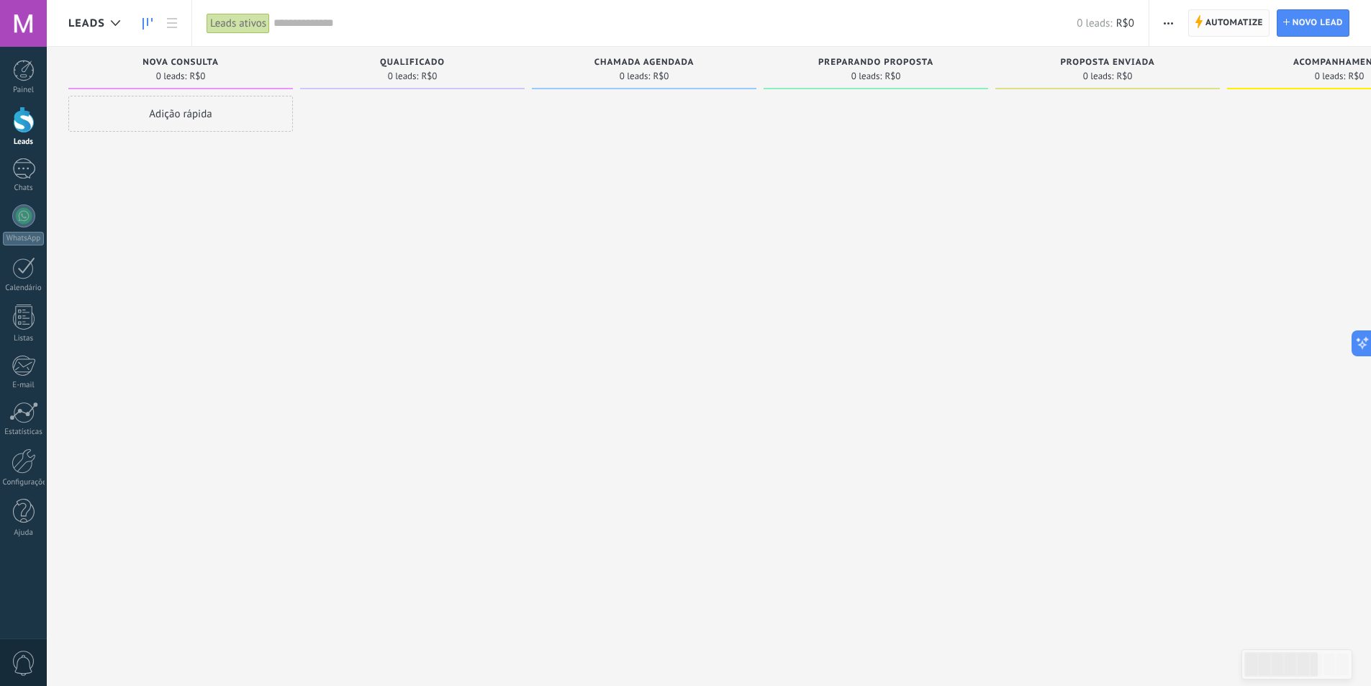
click at [1233, 24] on span "Automatize" at bounding box center [1234, 23] width 58 height 26
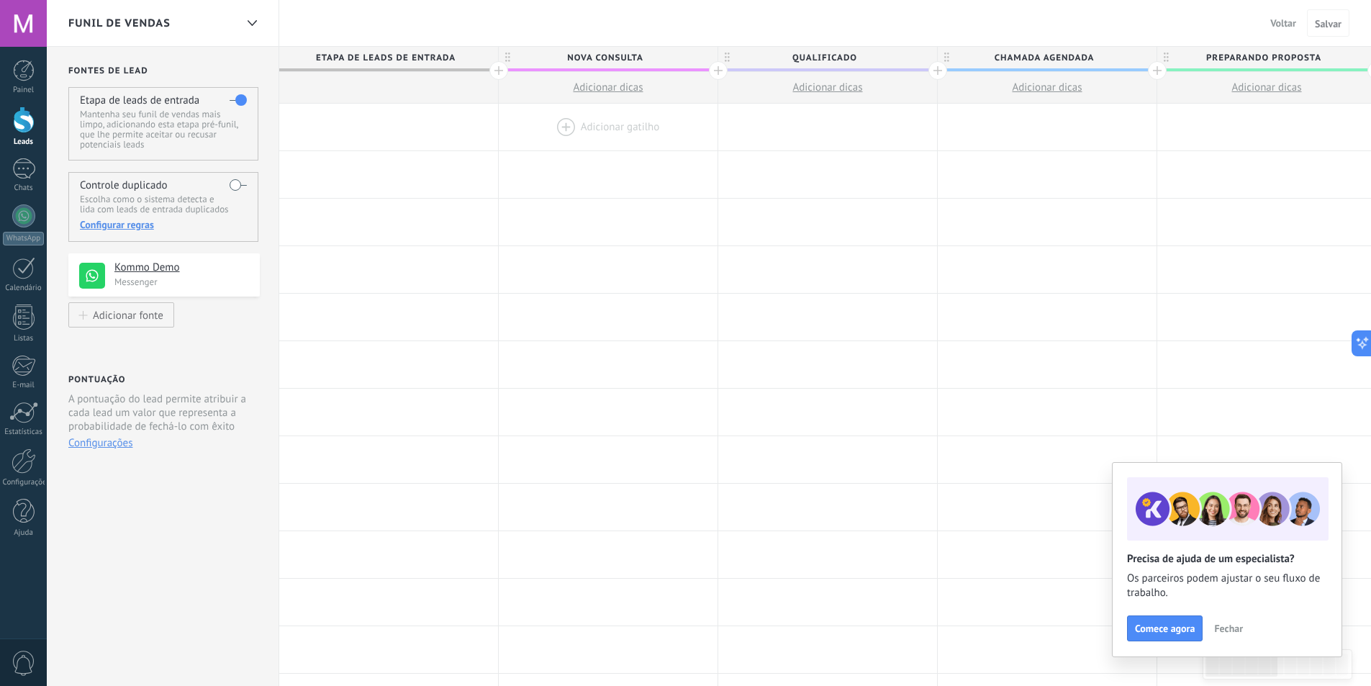
click at [619, 126] on div at bounding box center [608, 127] width 219 height 47
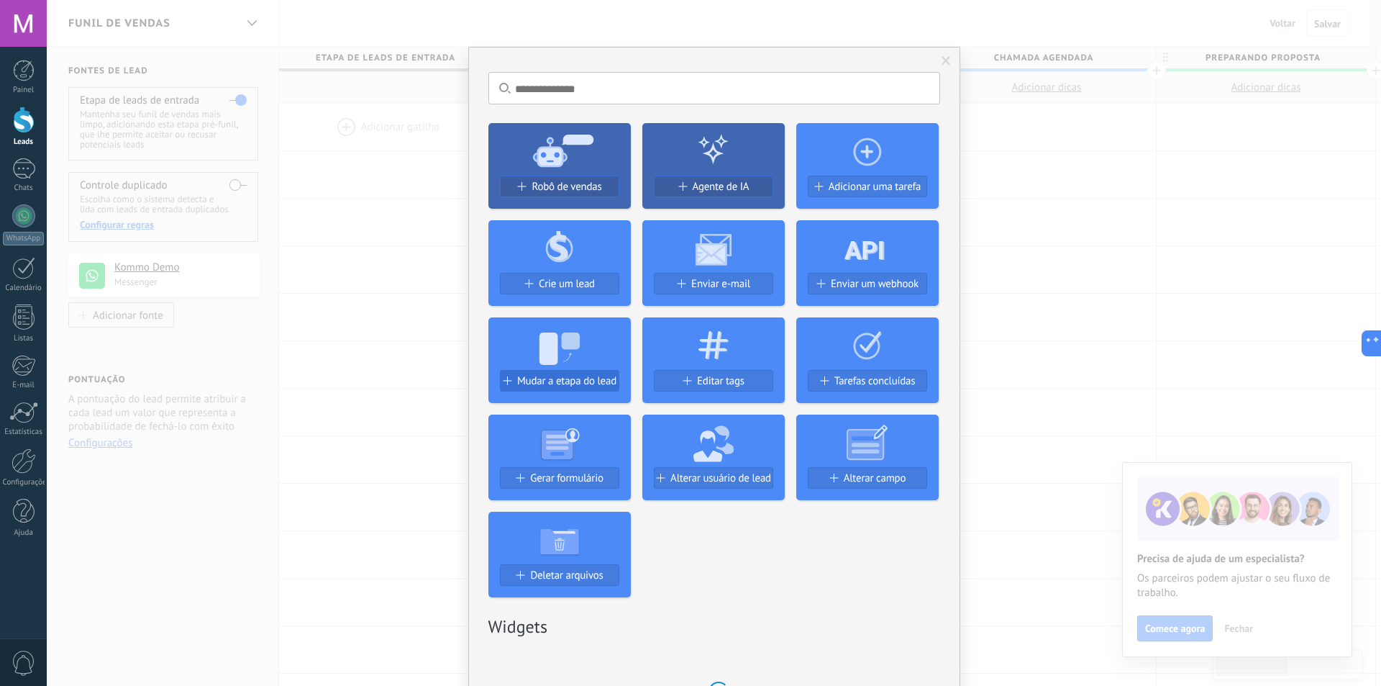
click at [587, 380] on span "Mudar a etapa do lead" at bounding box center [566, 381] width 99 height 12
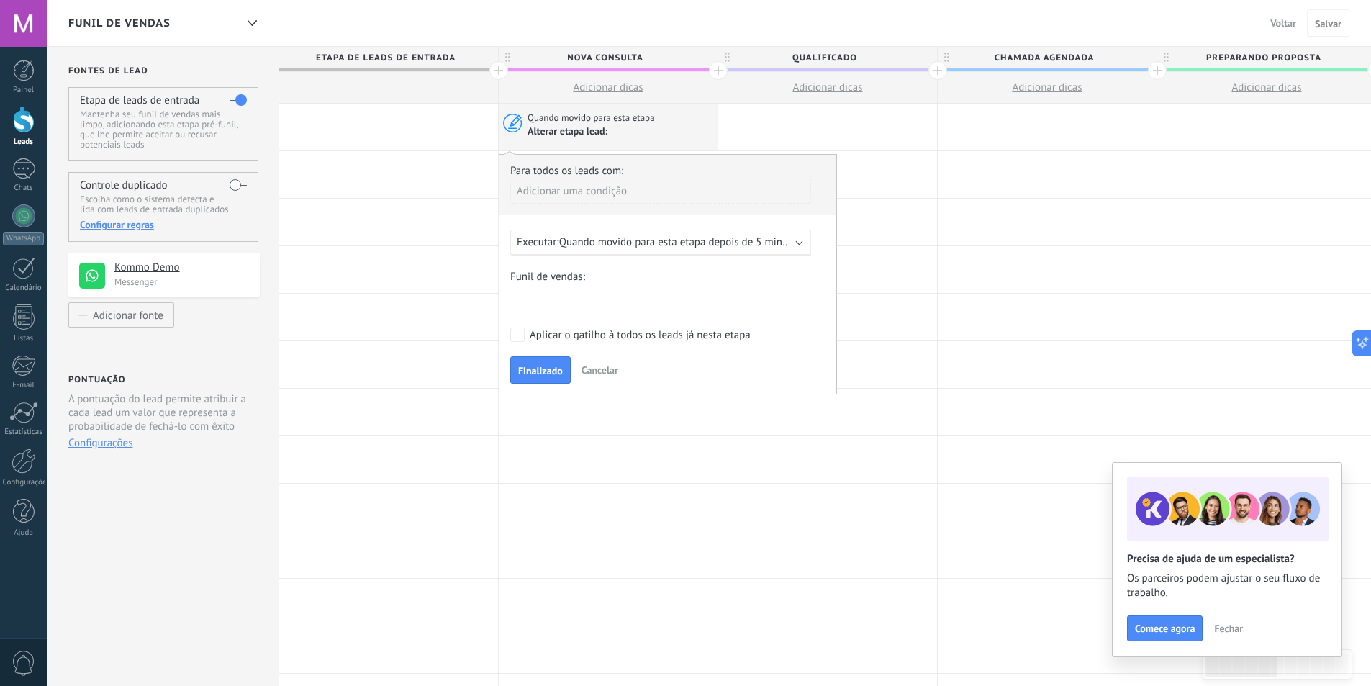
click at [630, 248] on span "Quando movido para esta etapa depois de 5 minutos" at bounding box center [680, 242] width 243 height 14
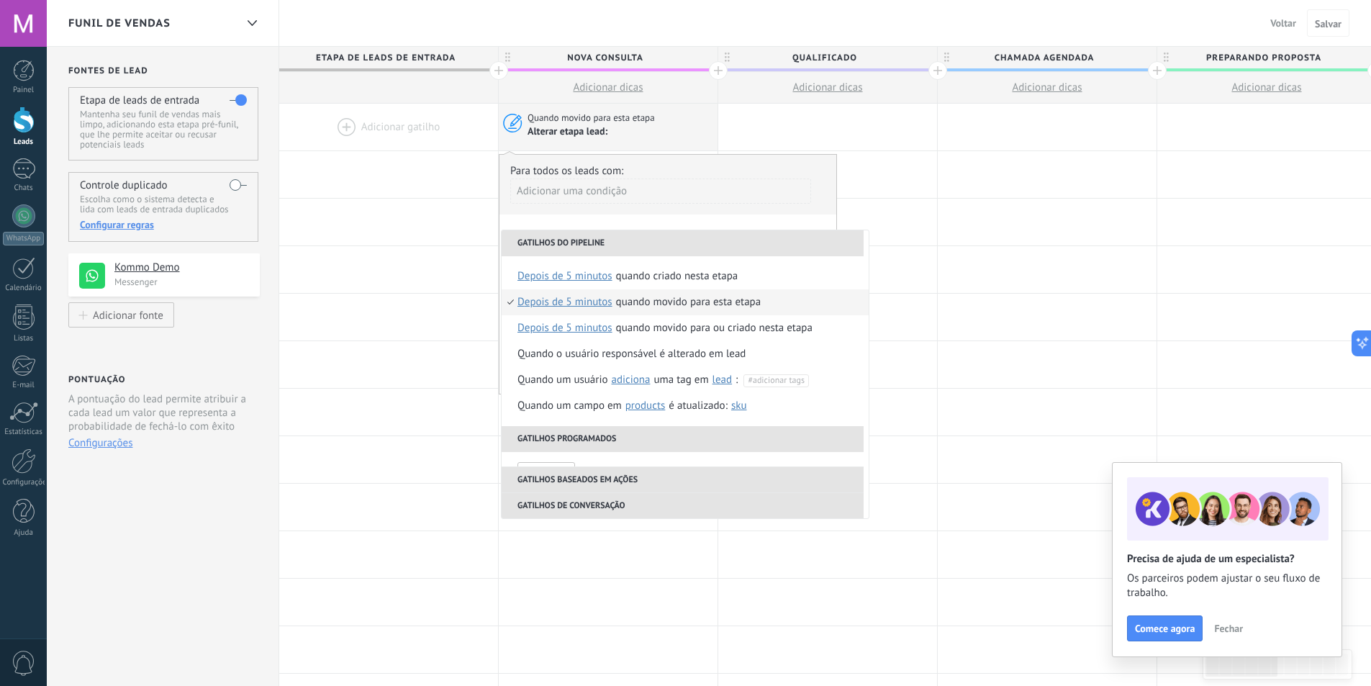
click at [879, 26] on div "Funil de vendas Voltar Cancelar Salvar" at bounding box center [709, 23] width 1324 height 47
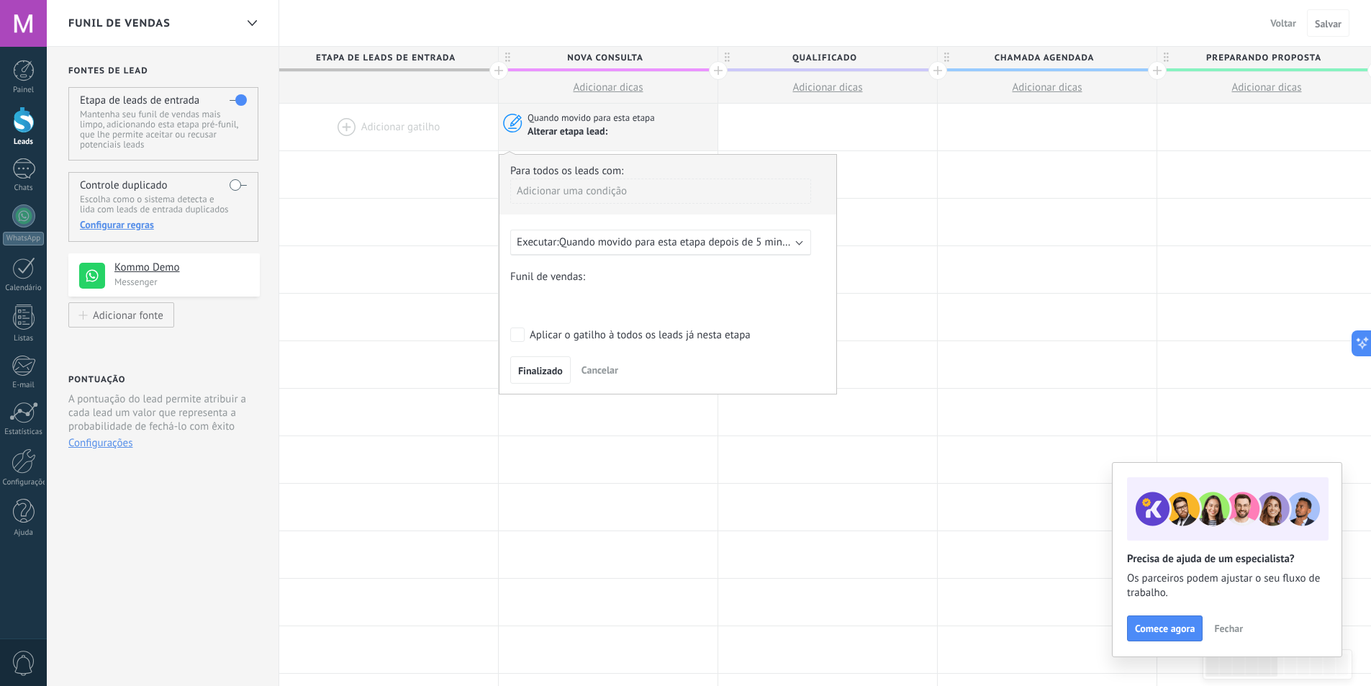
click at [873, 20] on div "Funil de vendas Voltar Cancelar Salvar" at bounding box center [709, 23] width 1324 height 47
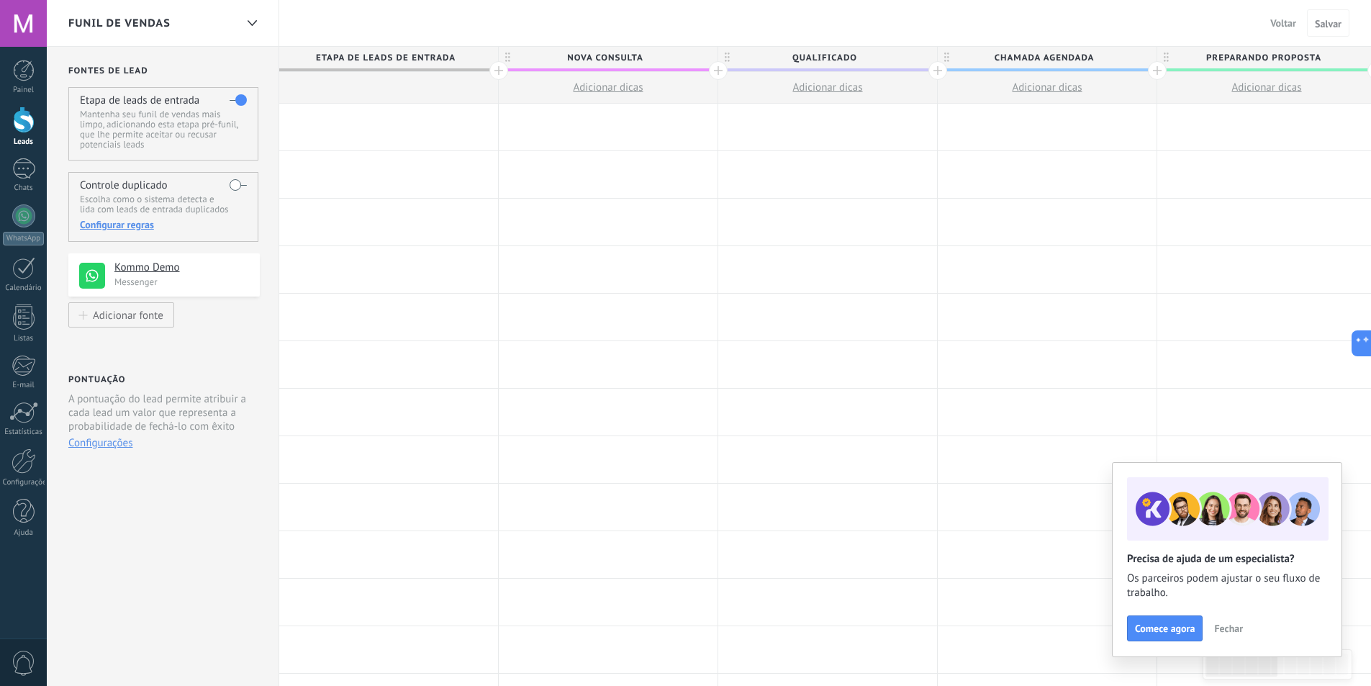
click at [596, 127] on div at bounding box center [608, 127] width 219 height 47
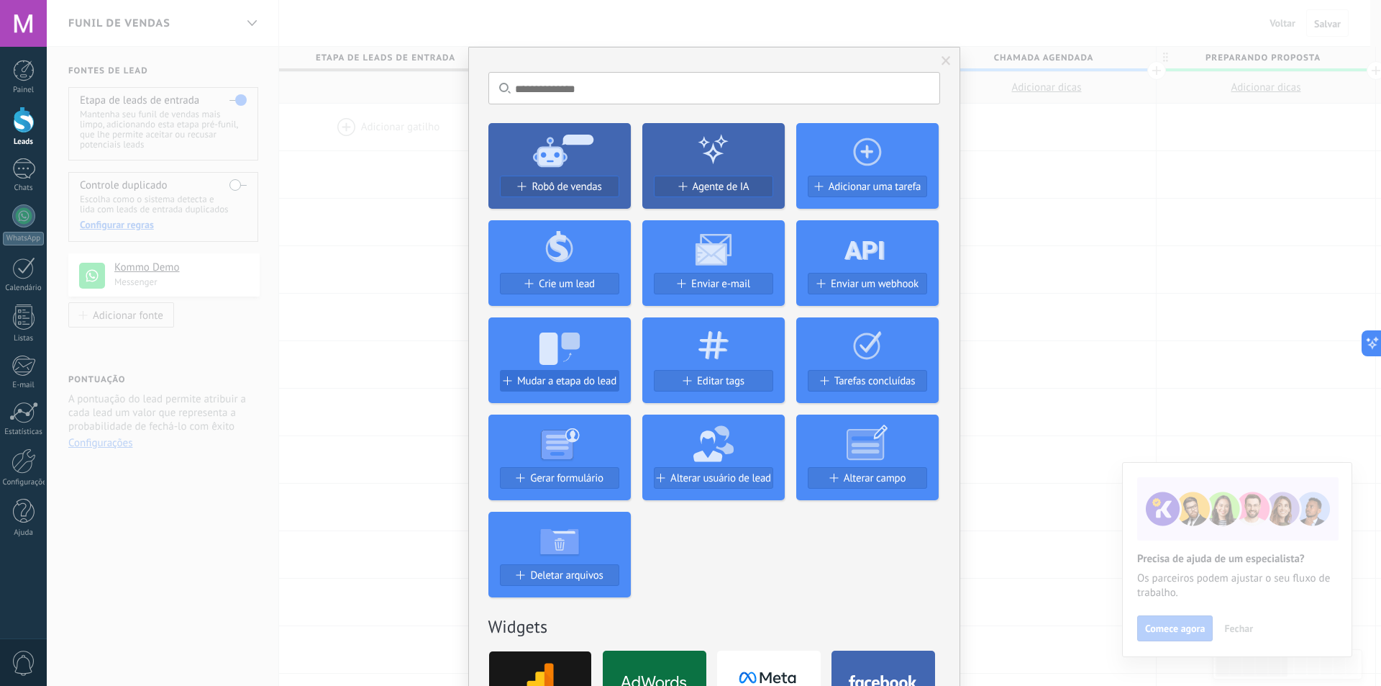
click at [554, 387] on span "Mudar a etapa do lead" at bounding box center [566, 381] width 99 height 12
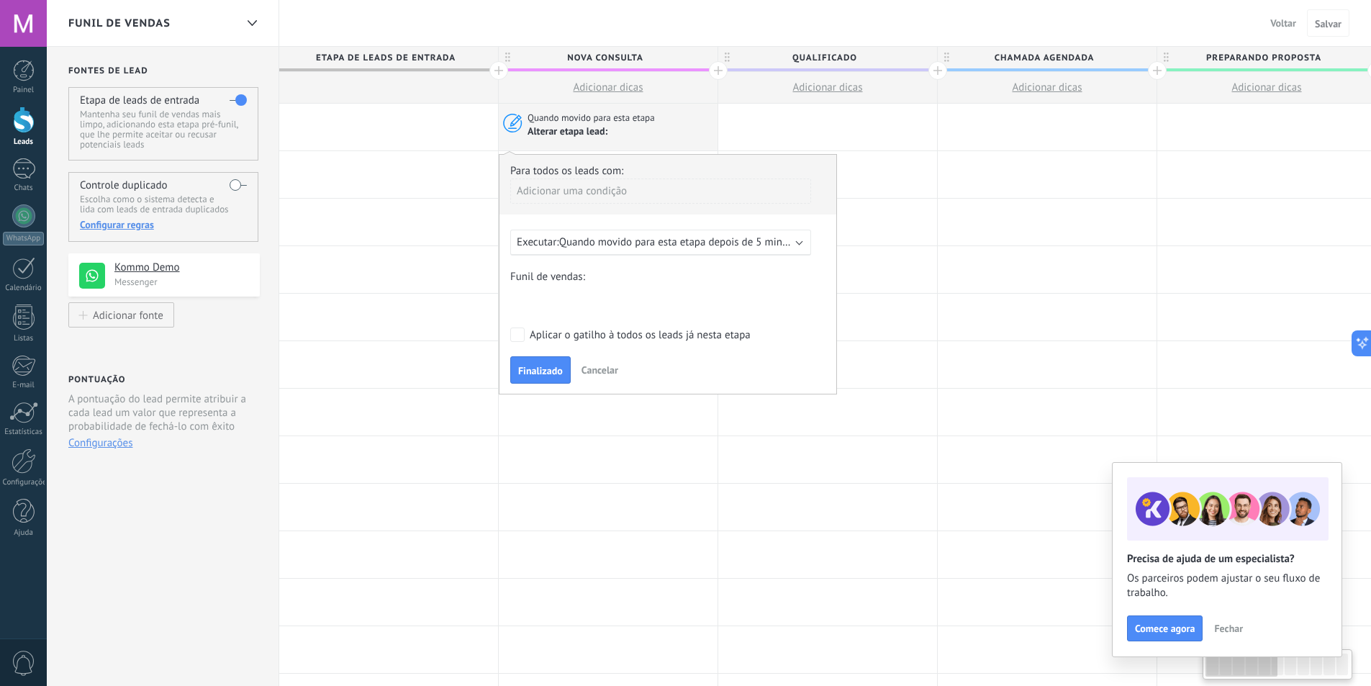
click at [690, 232] on div "Executar: Quando movido para esta etapa depois de 5 minutos" at bounding box center [660, 242] width 301 height 26
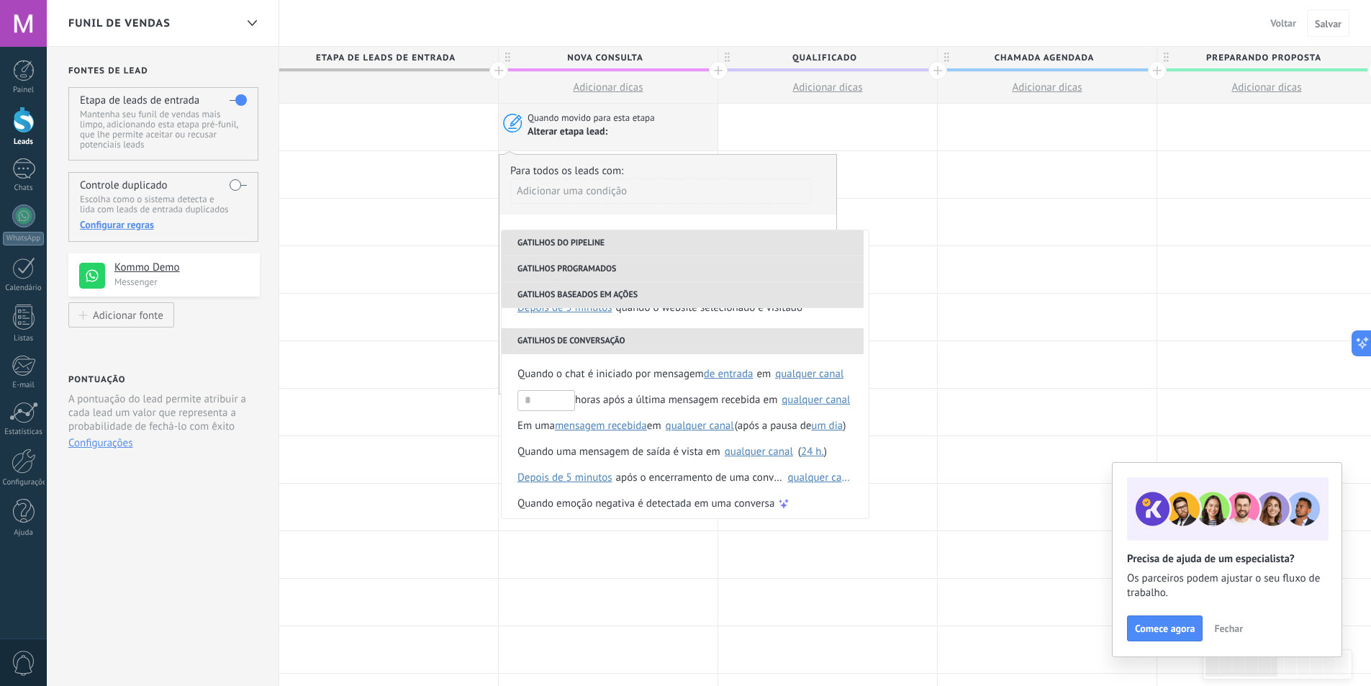
scroll to position [365, 0]
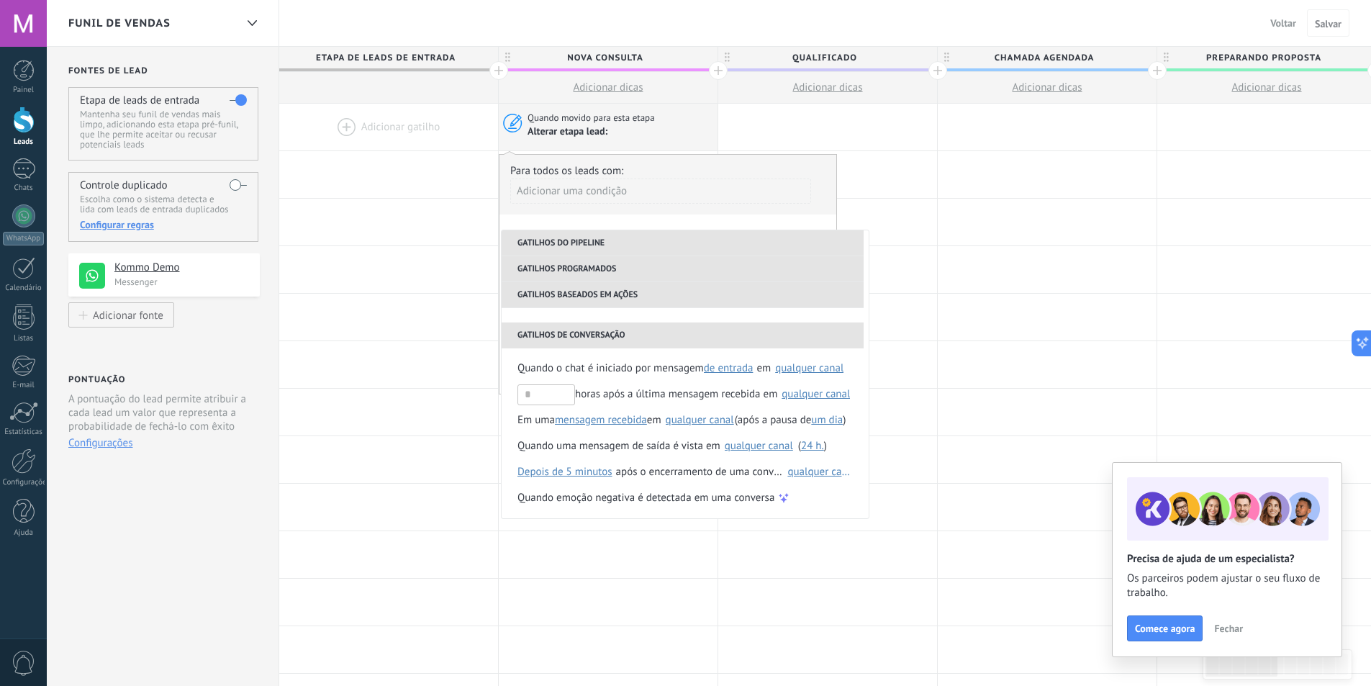
click at [1219, 628] on span "Fechar" at bounding box center [1228, 628] width 29 height 10
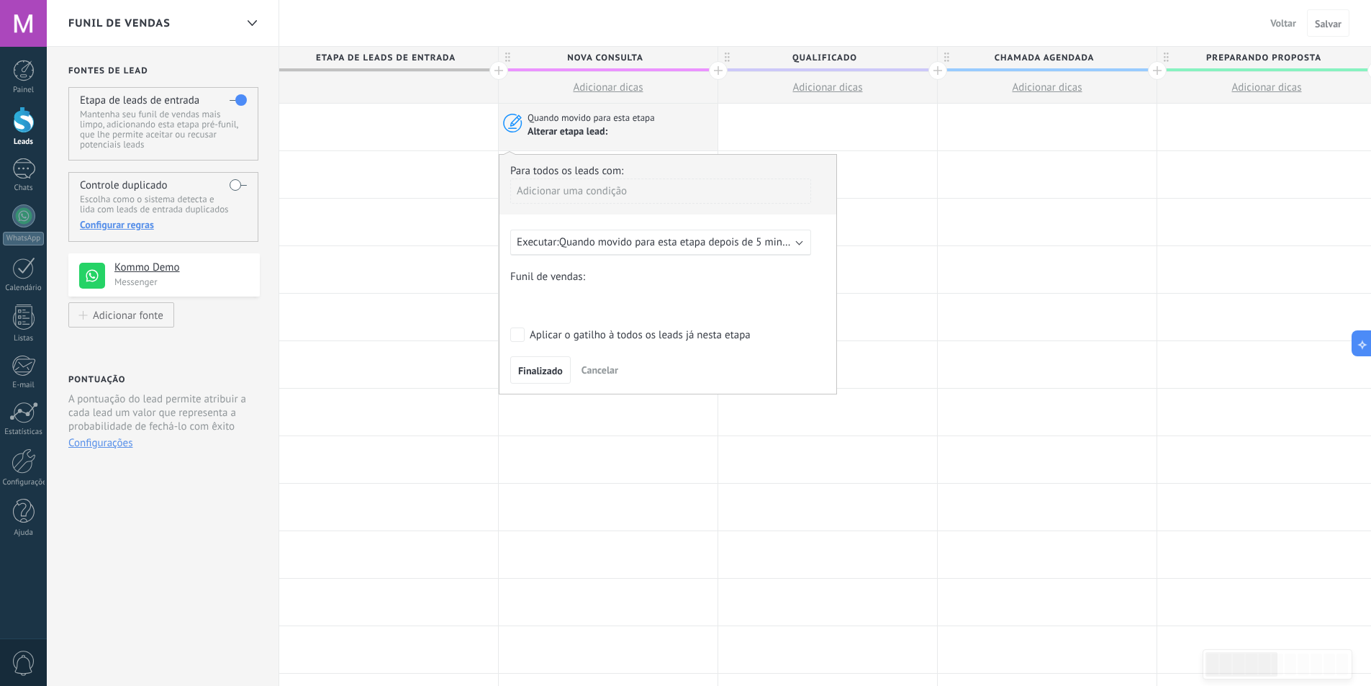
click at [750, 240] on span "Quando movido para esta etapa depois de 5 minutos" at bounding box center [680, 242] width 243 height 14
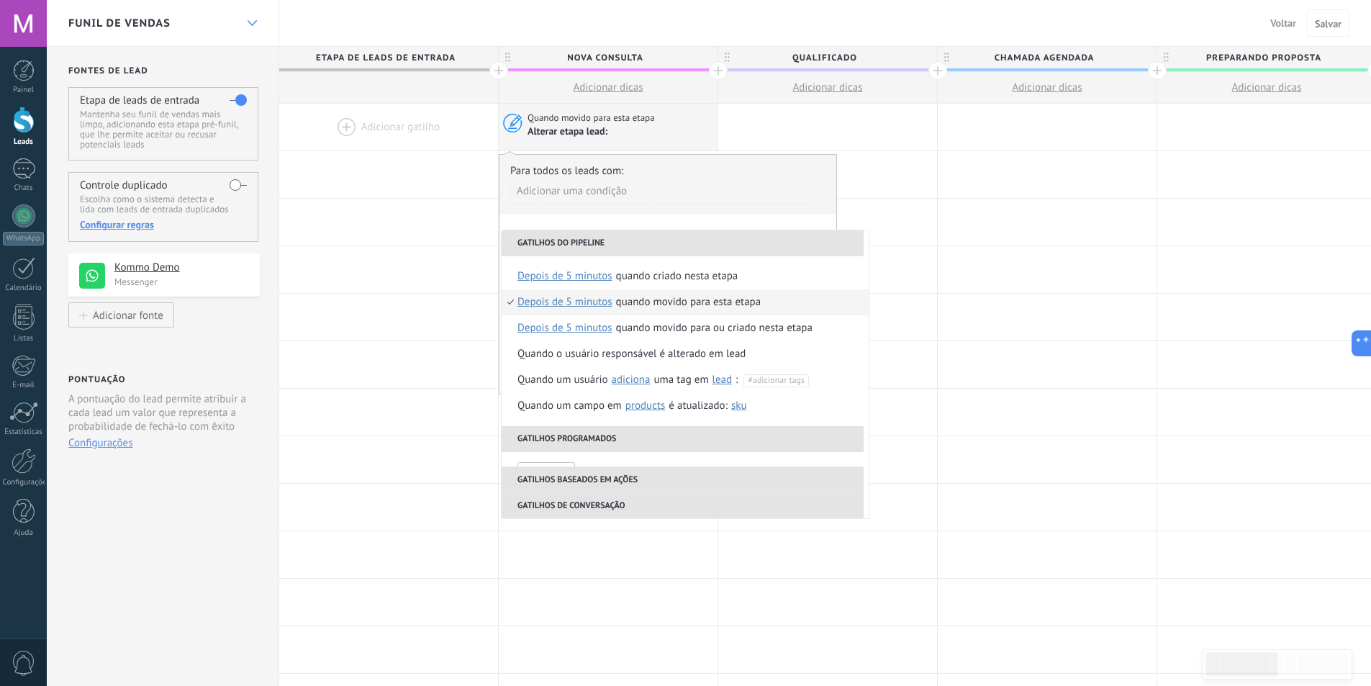
click at [247, 27] on div at bounding box center [252, 23] width 24 height 28
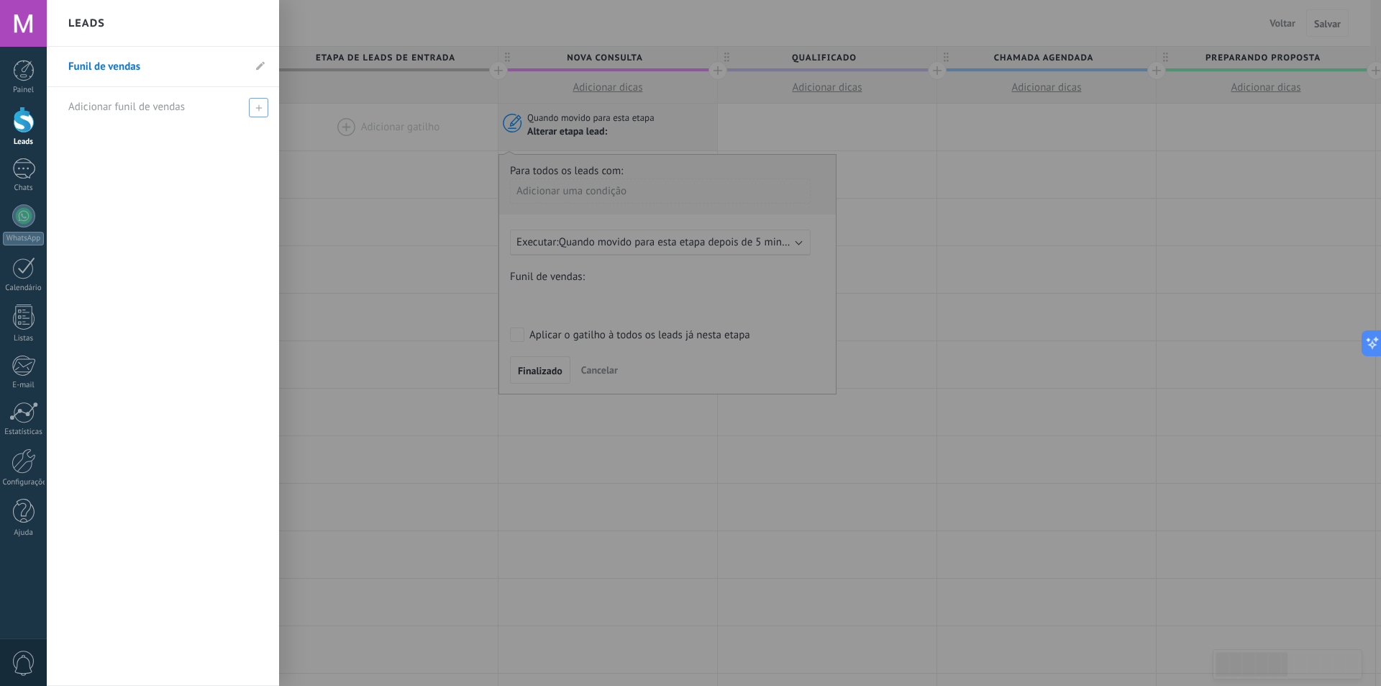
click at [186, 106] on div "Adicionar funil de vendas" at bounding box center [166, 107] width 196 height 40
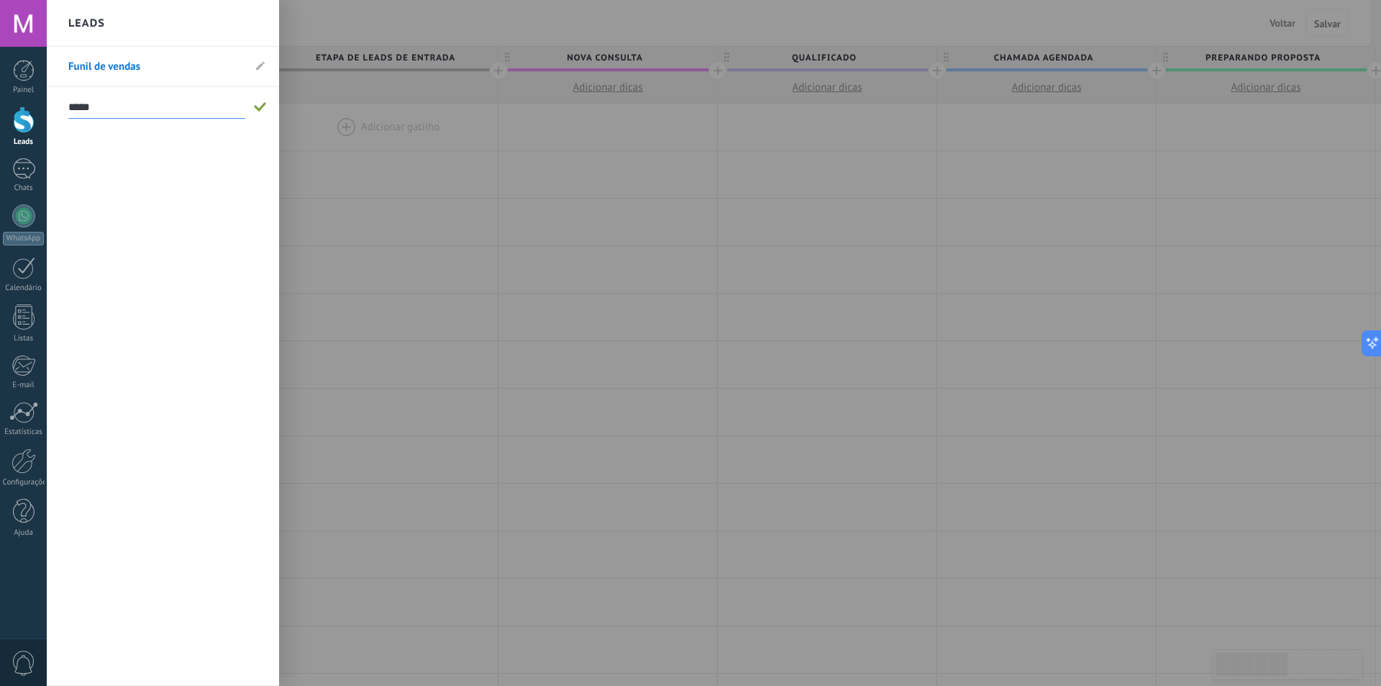
type input "*****"
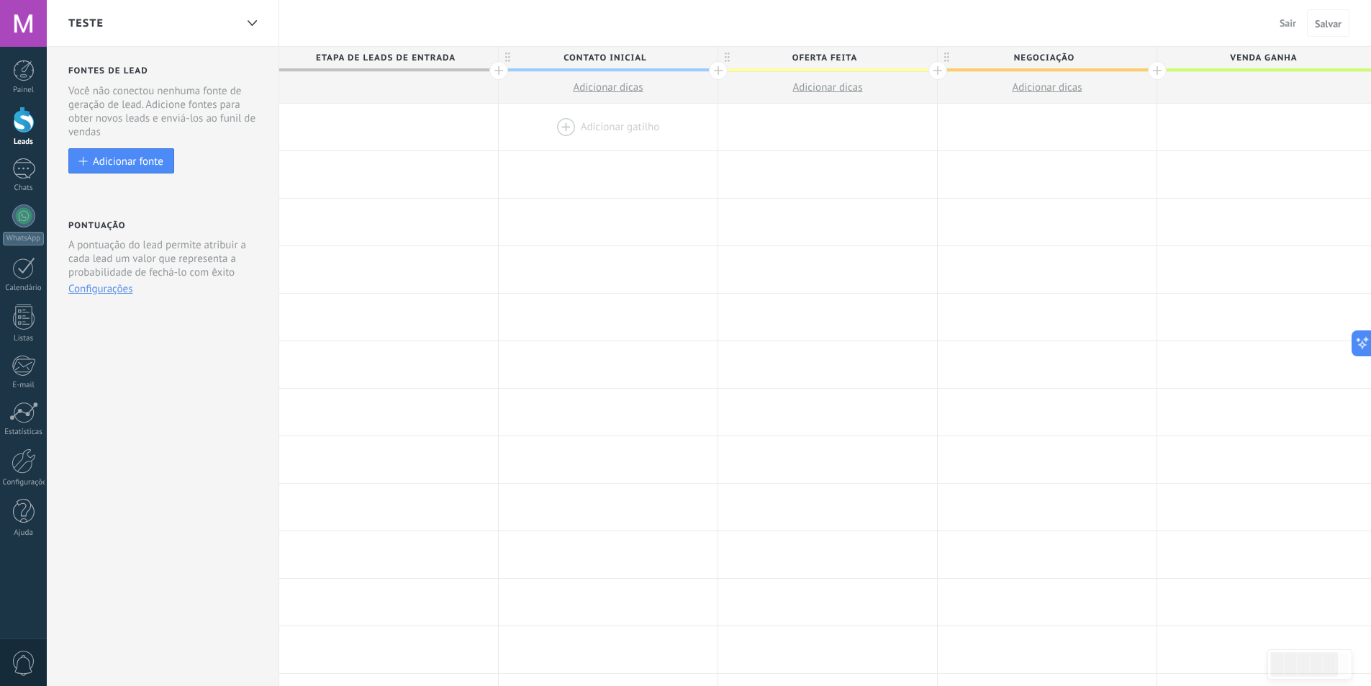
click at [558, 122] on div at bounding box center [608, 127] width 219 height 47
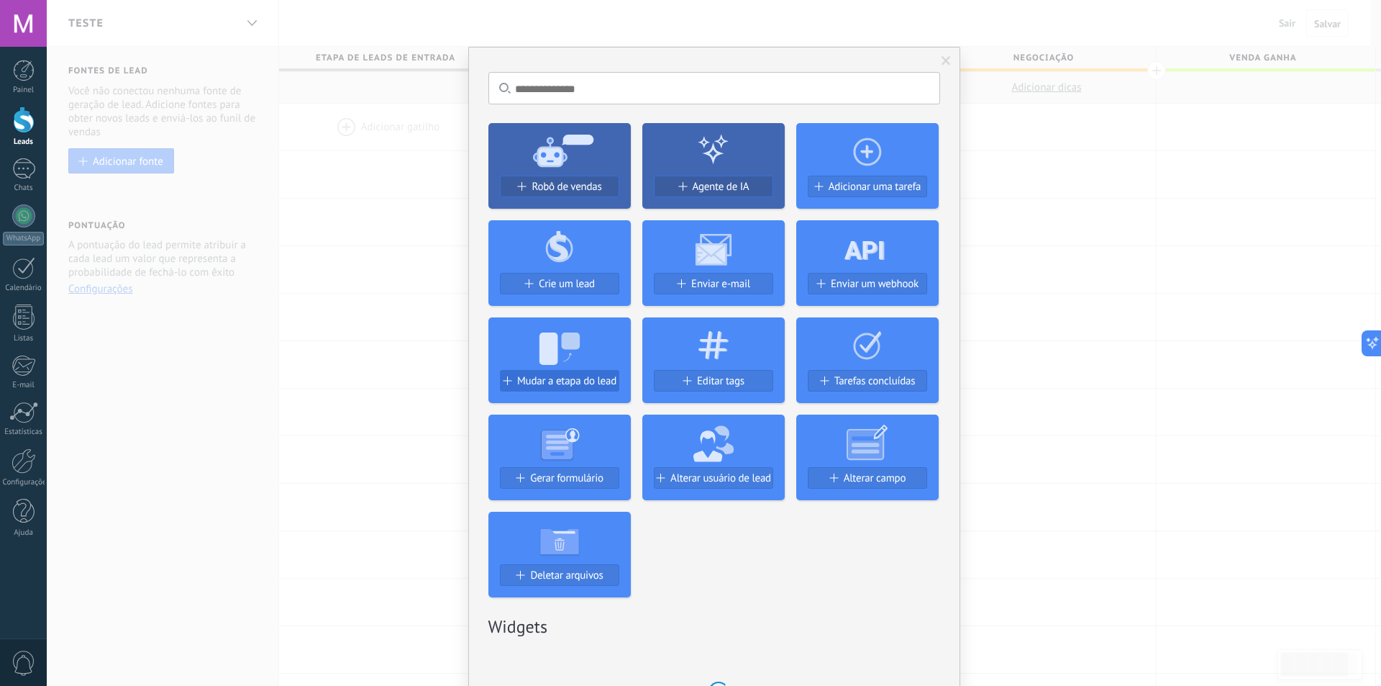
click at [567, 386] on span "Mudar a etapa do lead" at bounding box center [566, 381] width 99 height 12
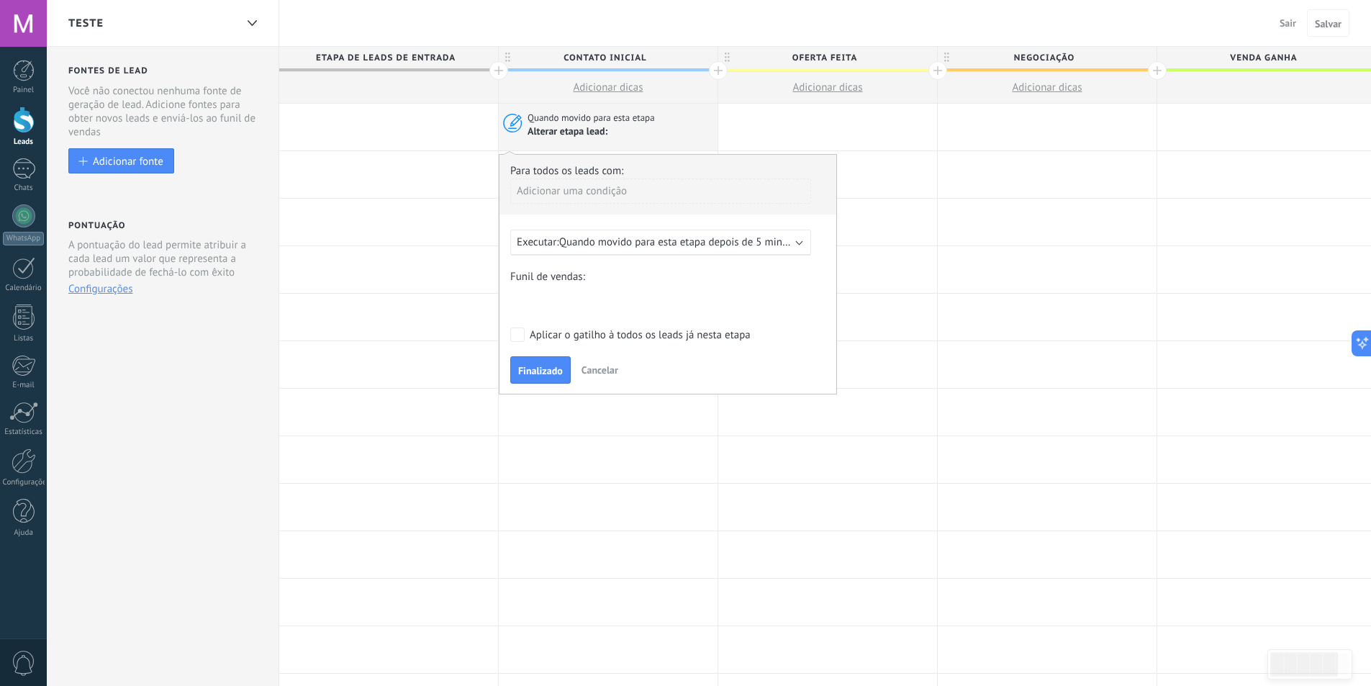
click at [638, 247] on span "Quando movido para esta etapa depois de 5 minutos" at bounding box center [680, 242] width 243 height 14
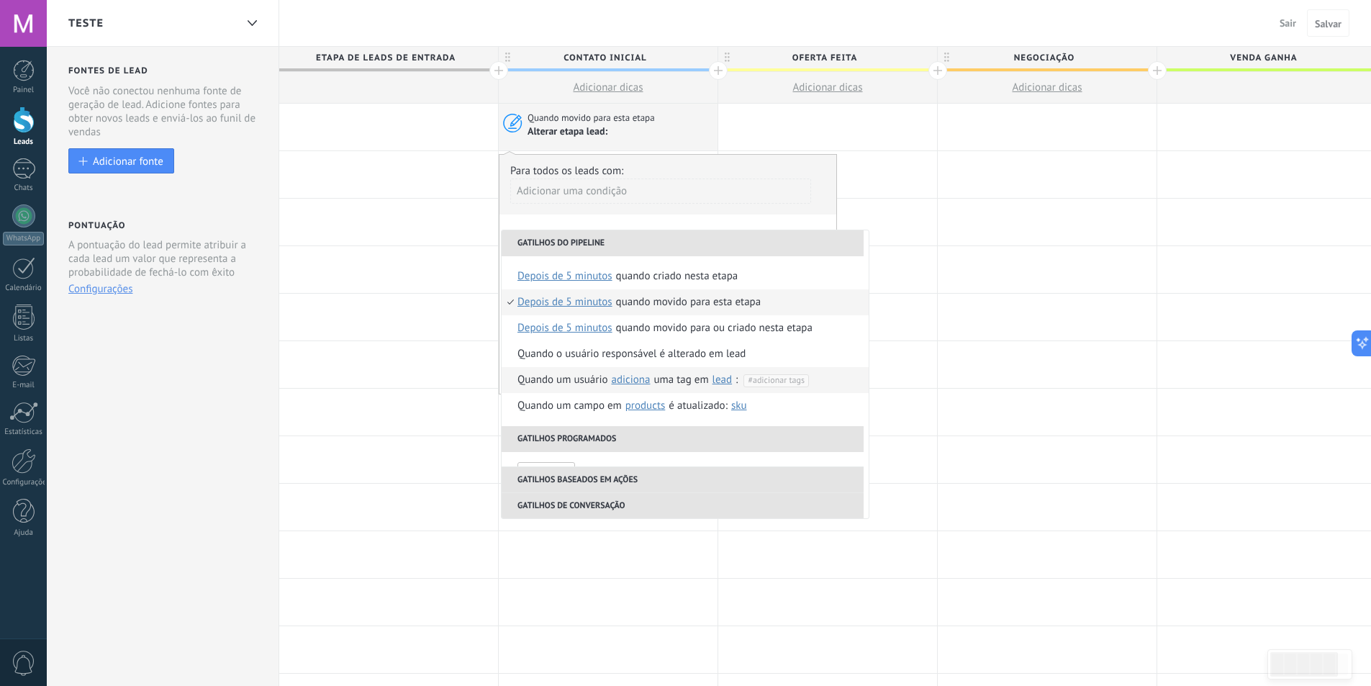
click at [717, 382] on span "lead" at bounding box center [722, 380] width 20 height 14
click at [639, 376] on span "adiciona" at bounding box center [630, 380] width 39 height 14
click at [725, 379] on span "lead" at bounding box center [722, 380] width 20 height 14
click at [420, 21] on div "teste Sair Cancelar Salvar" at bounding box center [709, 23] width 1324 height 47
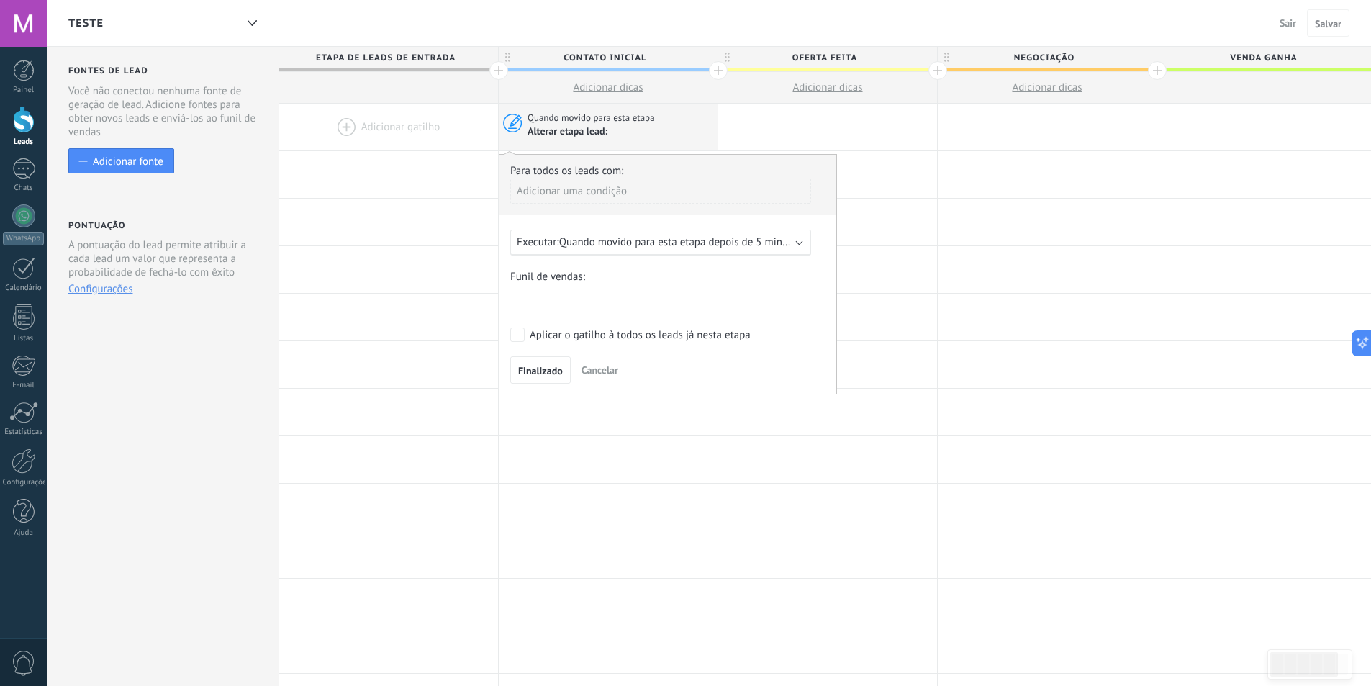
click at [388, 22] on div "teste Sair Cancelar Salvar" at bounding box center [709, 23] width 1324 height 47
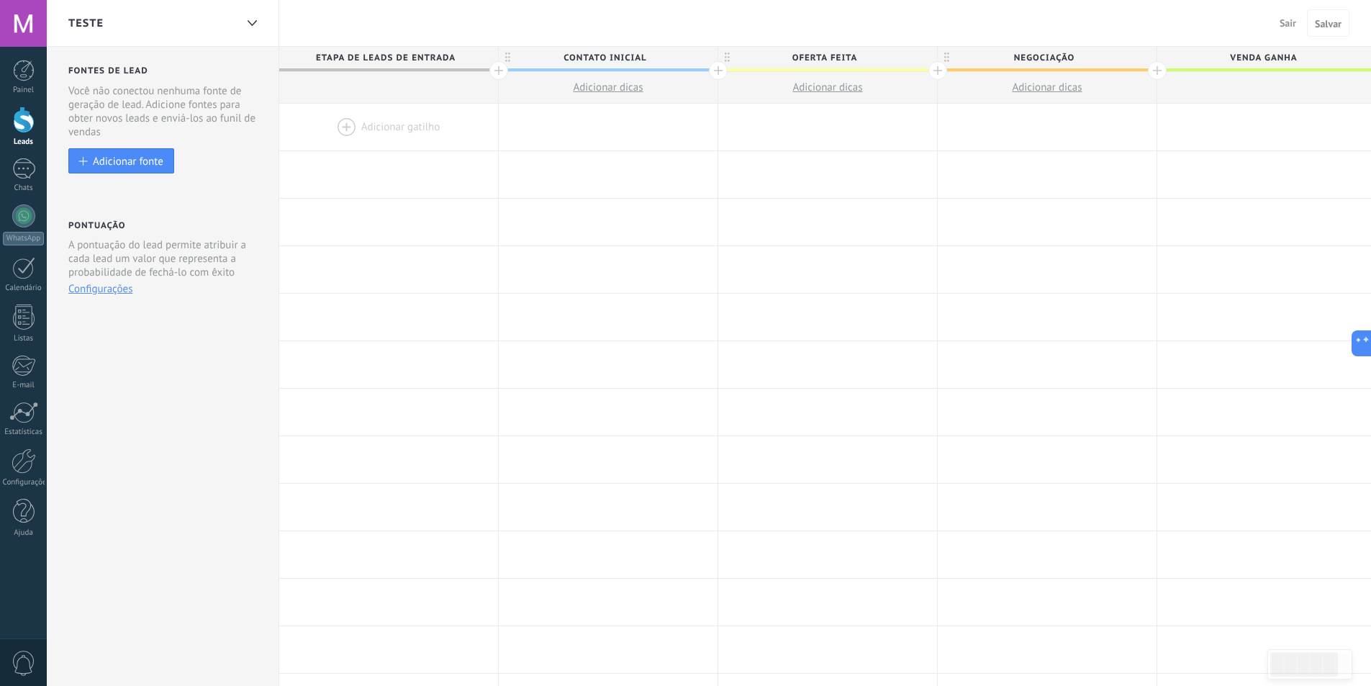
click at [320, 17] on div "teste Sair Cancelar Salvar" at bounding box center [709, 23] width 1324 height 47
